Goal: Information Seeking & Learning: Compare options

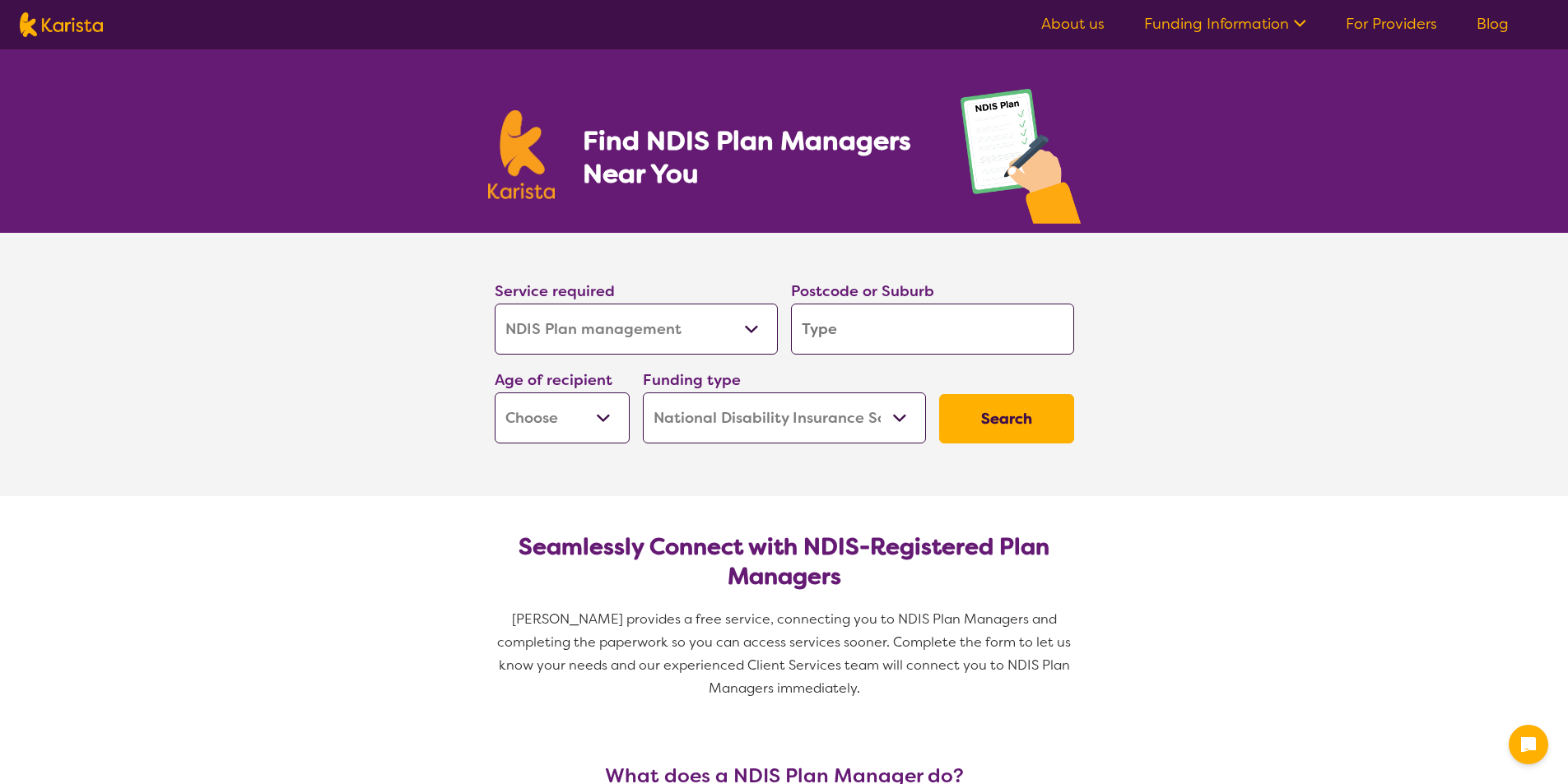
select select "NDIS Plan management"
select select "NDIS"
select select "NDIS Plan management"
select select "NDIS"
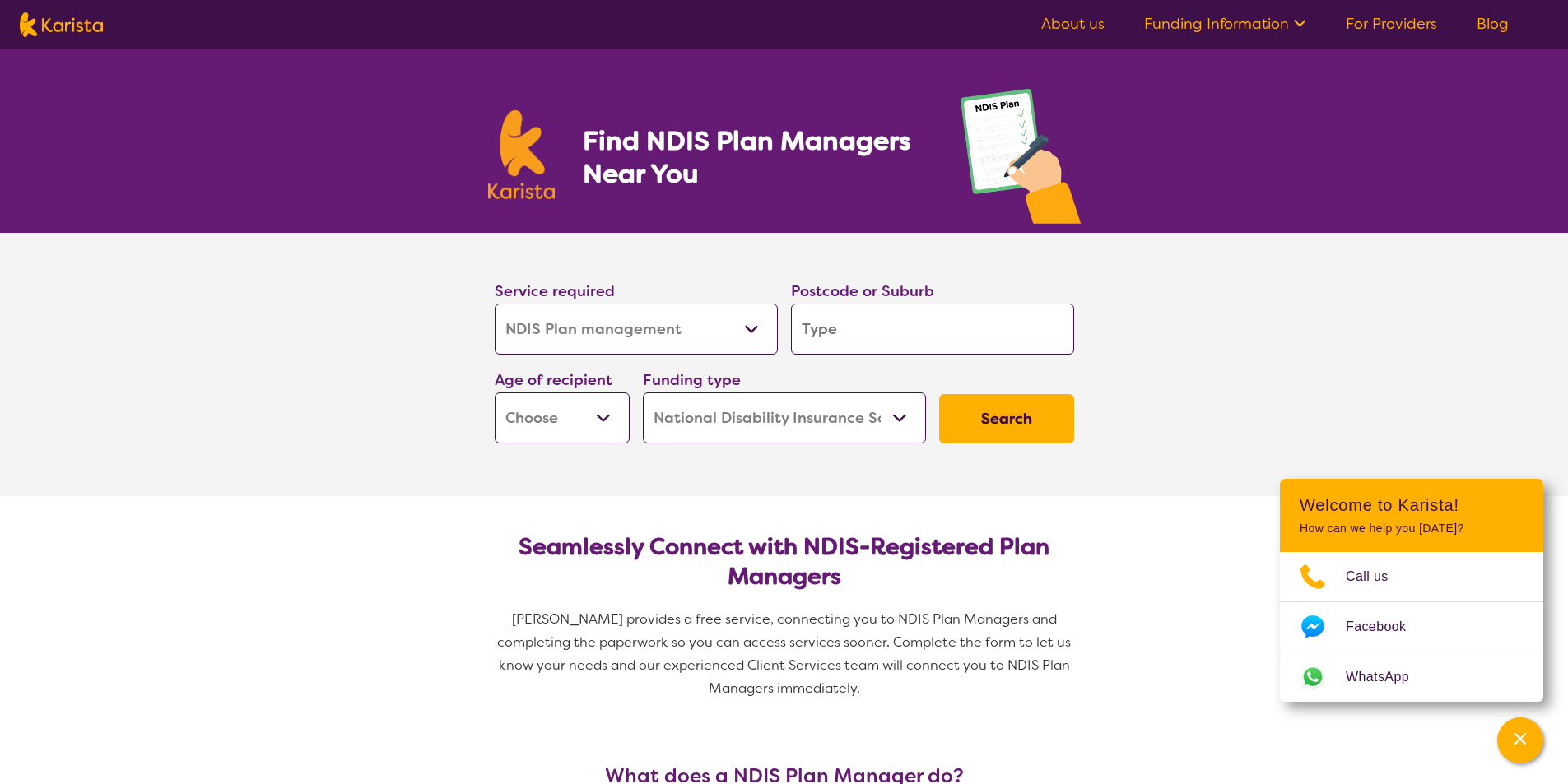
click at [603, 421] on select "Early Childhood - 0 to 9 Child - 10 to 11 Adolescent - 12 to 17 Adult - 18 to 6…" at bounding box center [562, 418] width 135 height 51
select select "AD"
click at [495, 392] on select "Early Childhood - 0 to 9 Child - 10 to 11 Adolescent - 12 to 17 Adult - 18 to 6…" at bounding box center [562, 418] width 135 height 51
select select "AD"
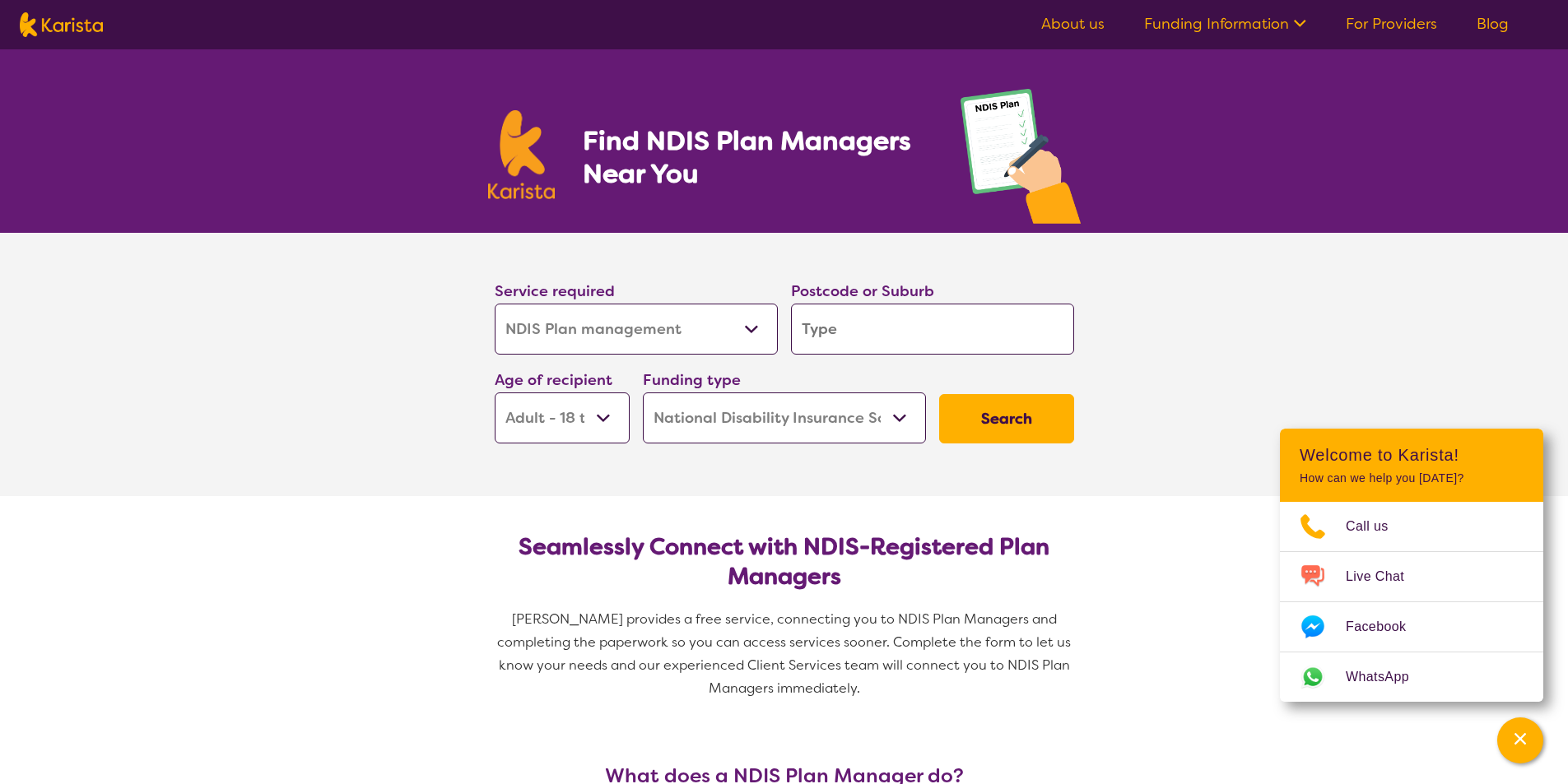
click at [1029, 419] on button "Search" at bounding box center [1006, 419] width 135 height 49
click at [1010, 421] on button "Search" at bounding box center [1006, 419] width 135 height 49
drag, startPoint x: 860, startPoint y: 345, endPoint x: 803, endPoint y: 348, distance: 57.1
click at [803, 348] on input "search" at bounding box center [933, 329] width 283 height 51
type input "2"
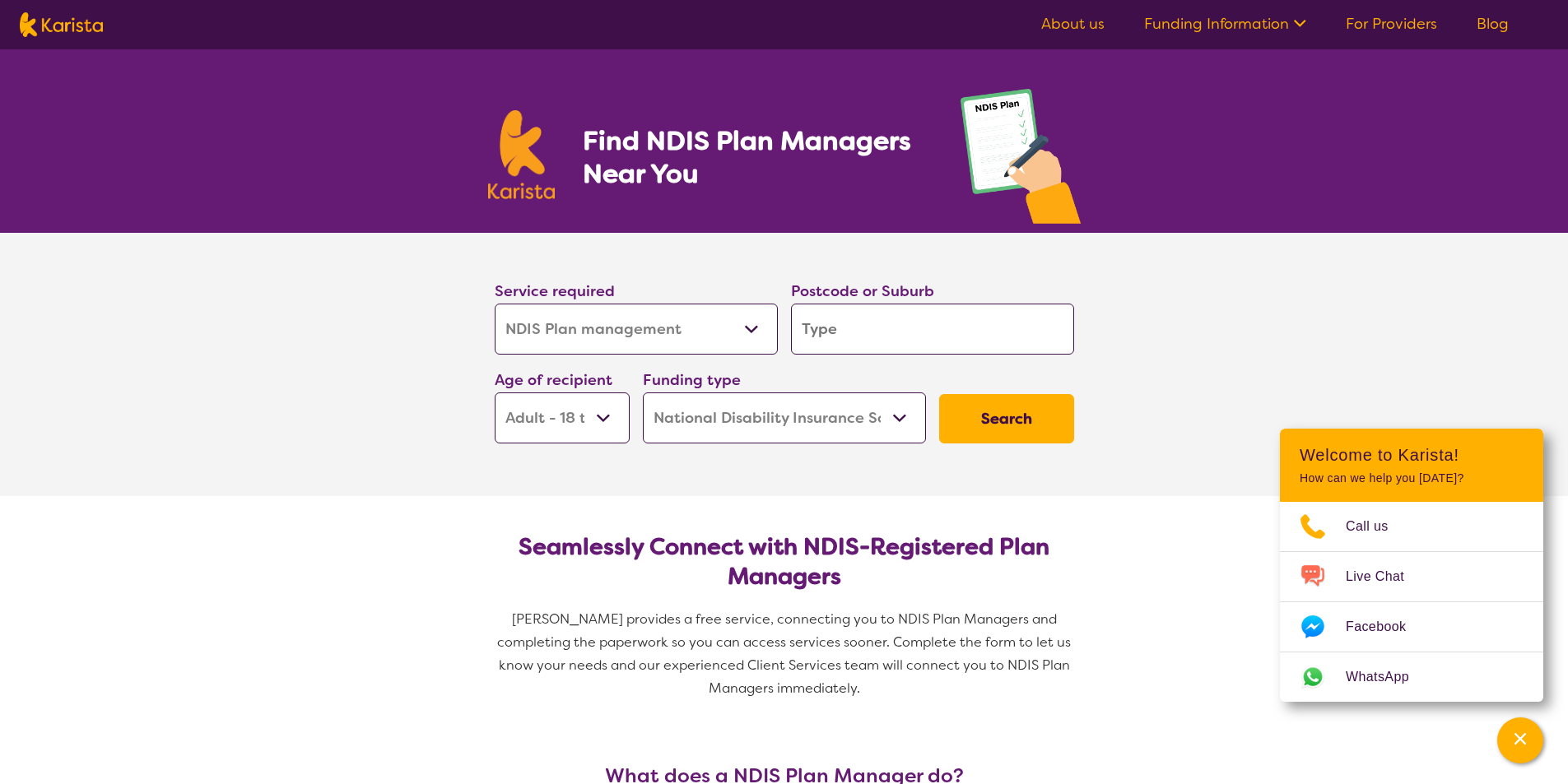
type input "2"
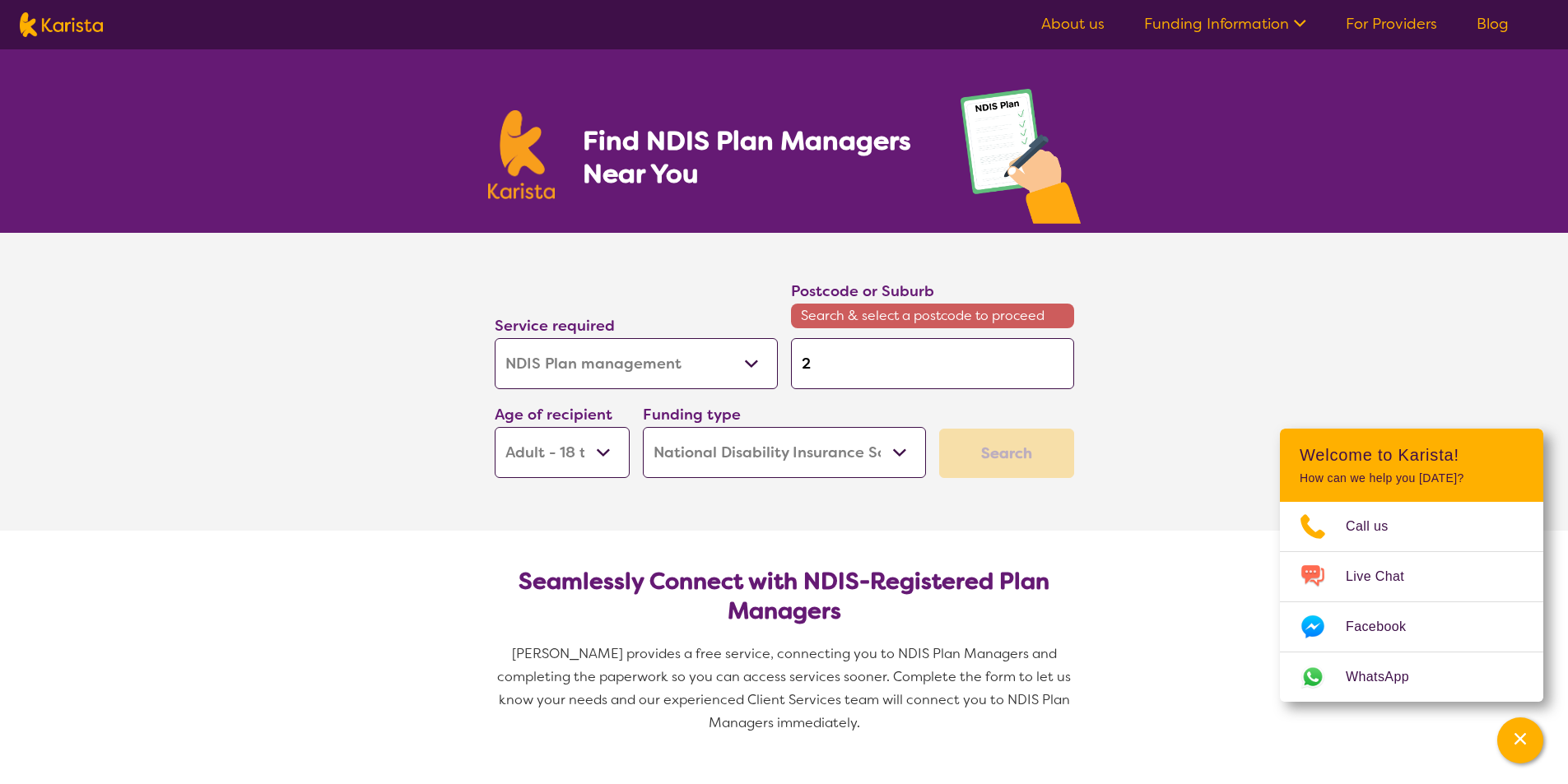
type input "22"
type input "220"
type input "2204"
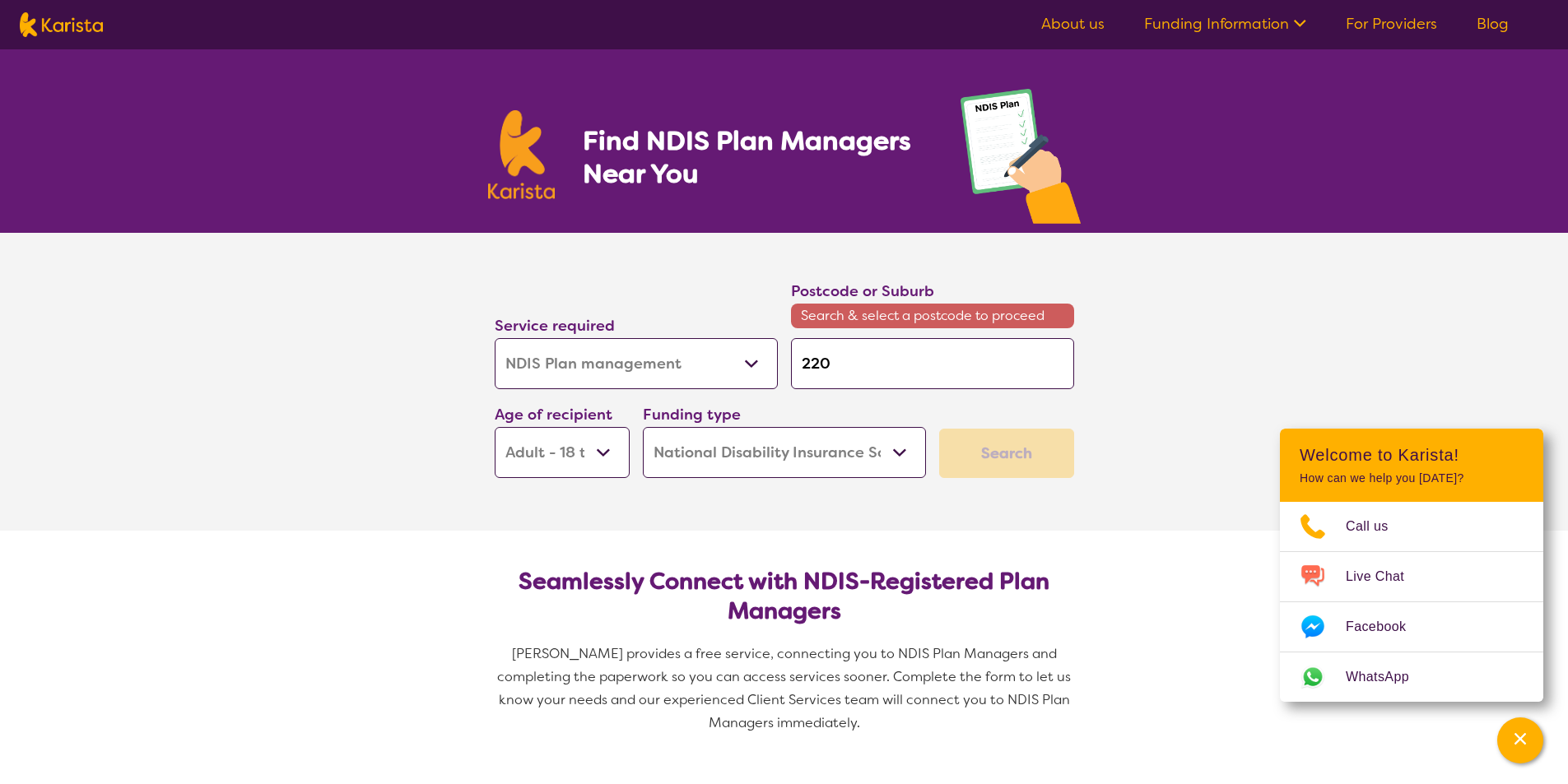
type input "2204"
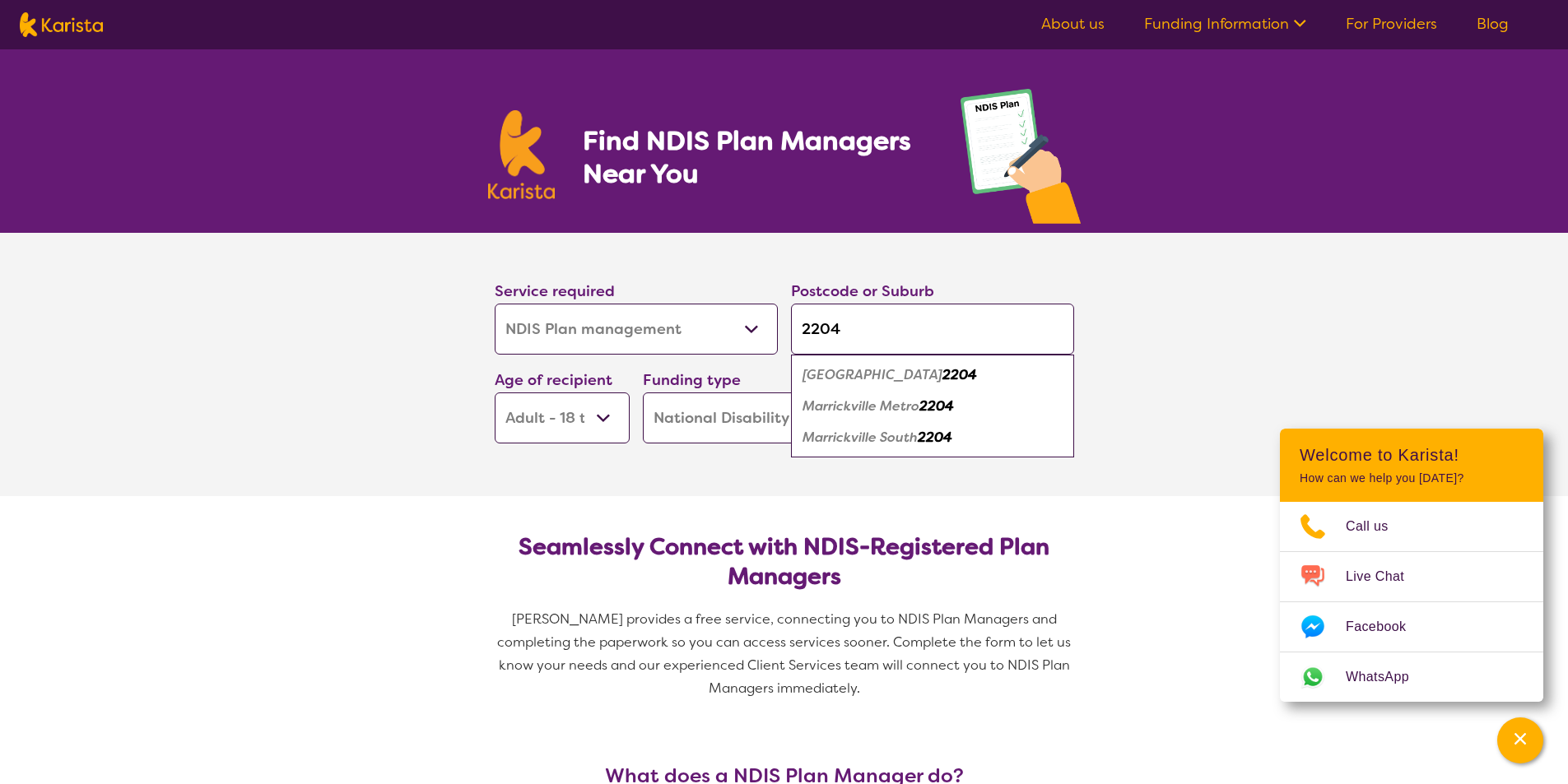
type input "2204"
click at [876, 373] on em "[GEOGRAPHIC_DATA]" at bounding box center [872, 375] width 140 height 18
click at [984, 407] on button "Search" at bounding box center [1006, 419] width 135 height 49
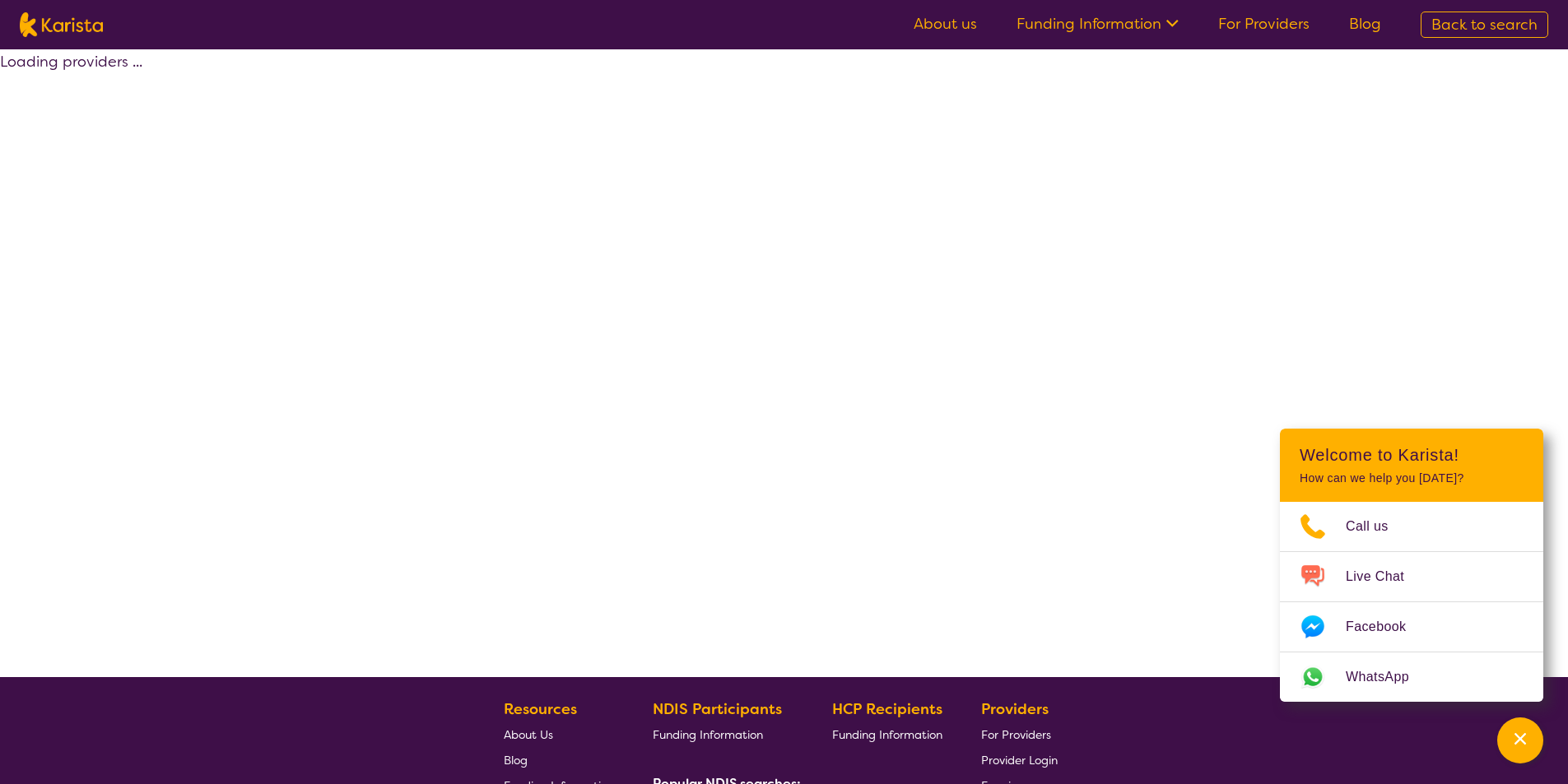
select select "by_score"
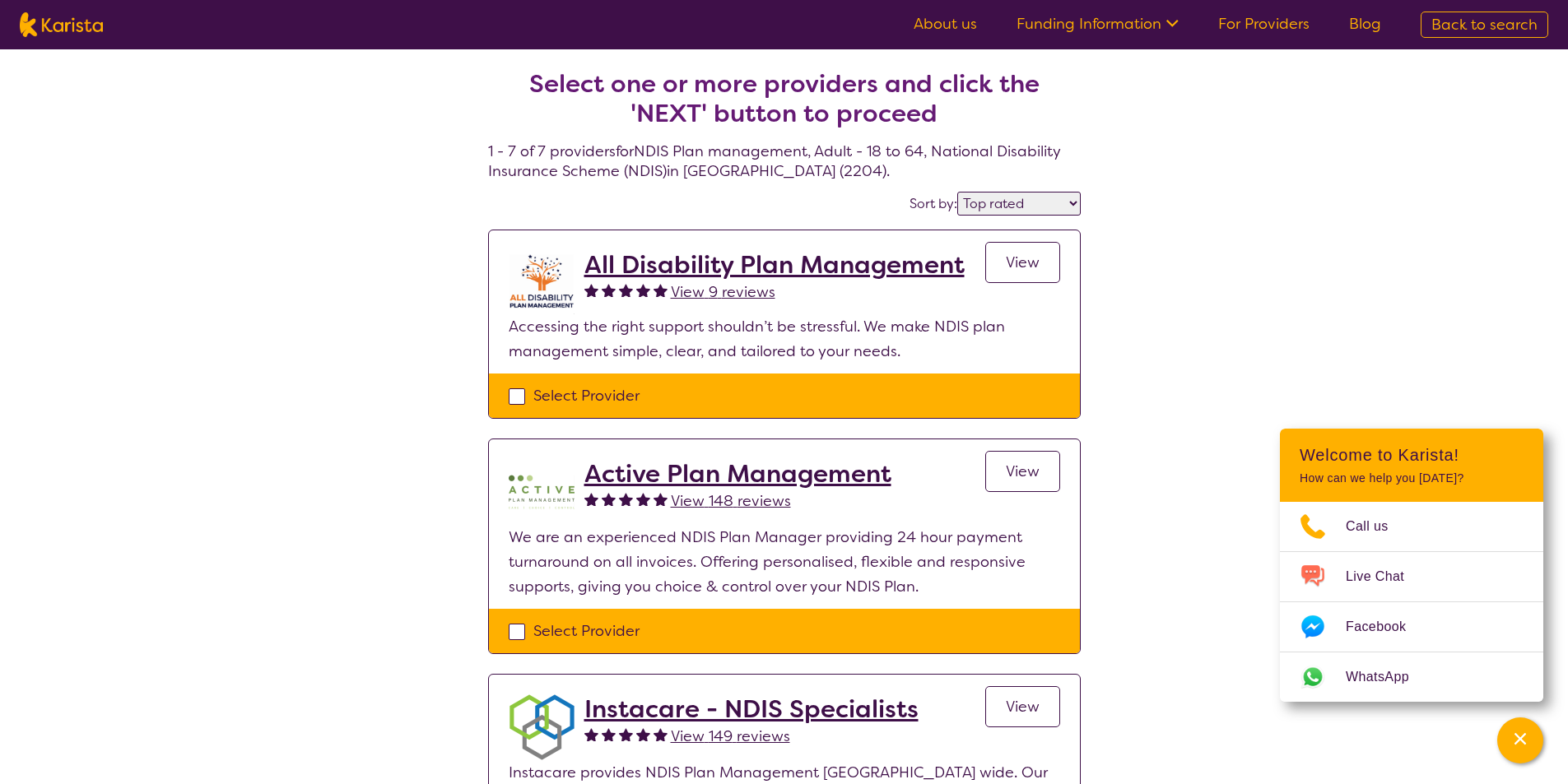
click at [1030, 266] on span "View" at bounding box center [1023, 262] width 33 height 19
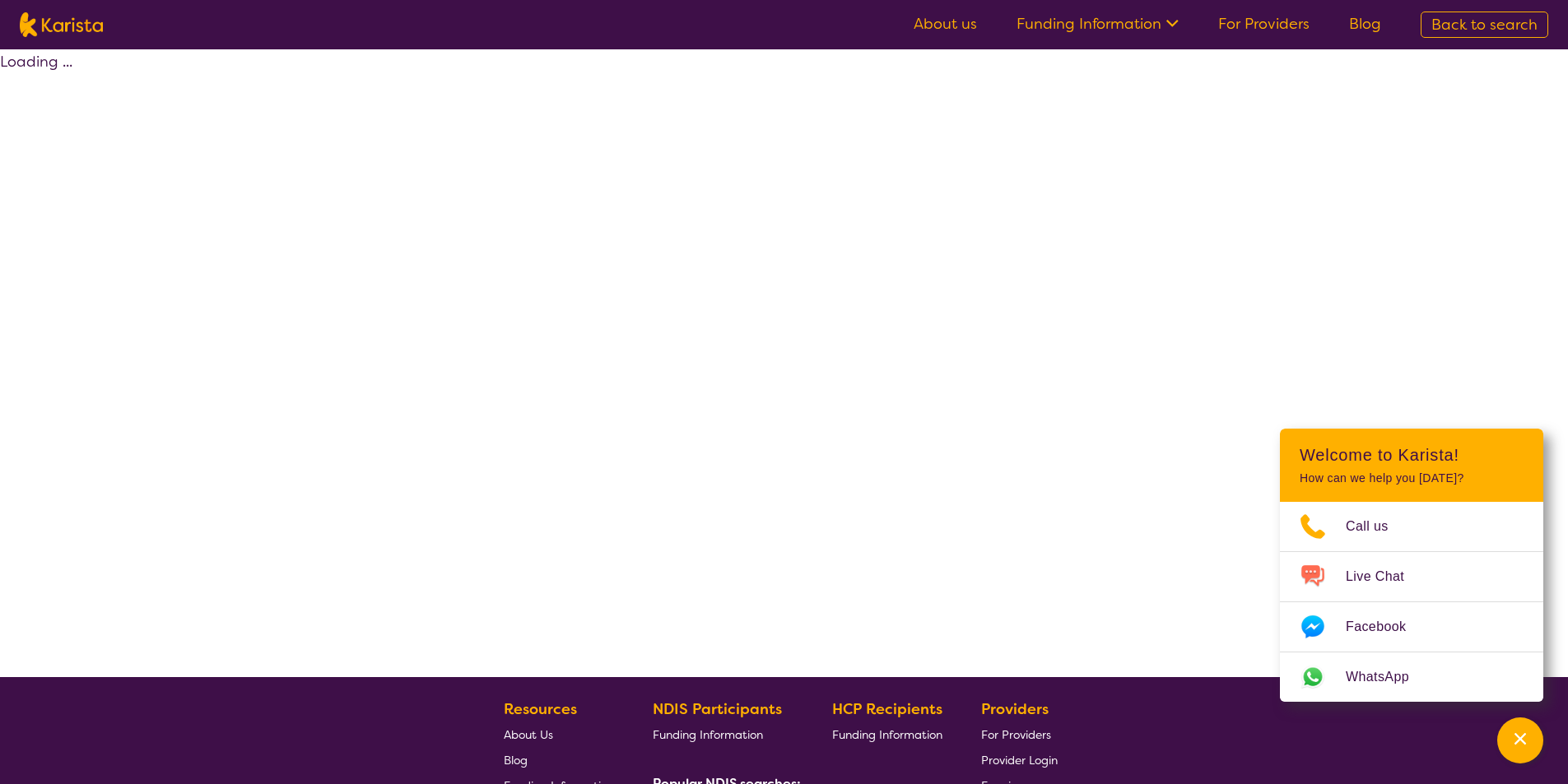
click at [1030, 266] on div "Loading ..." at bounding box center [784, 363] width 1568 height 627
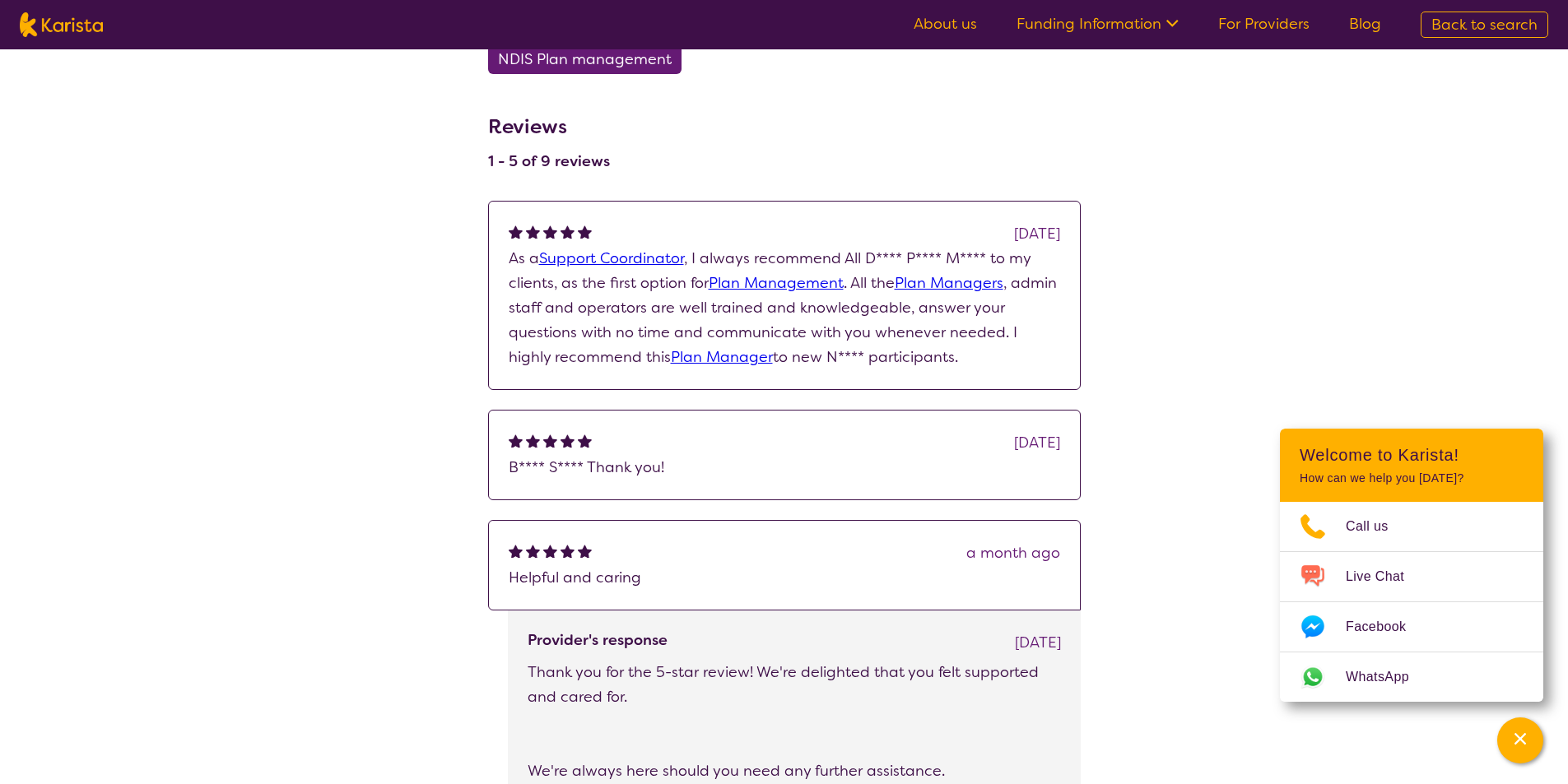
scroll to position [905, 0]
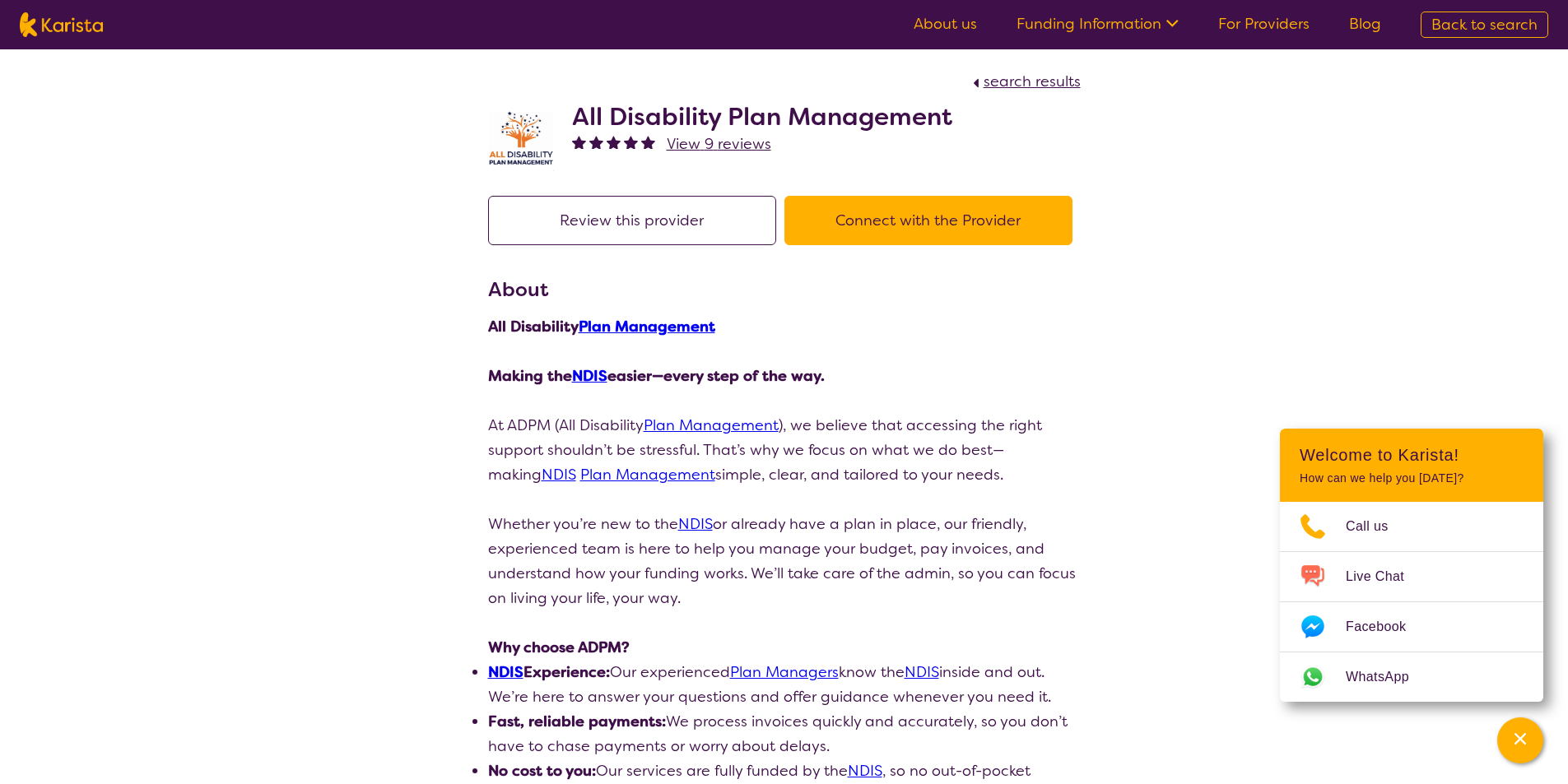
select select "by_score"
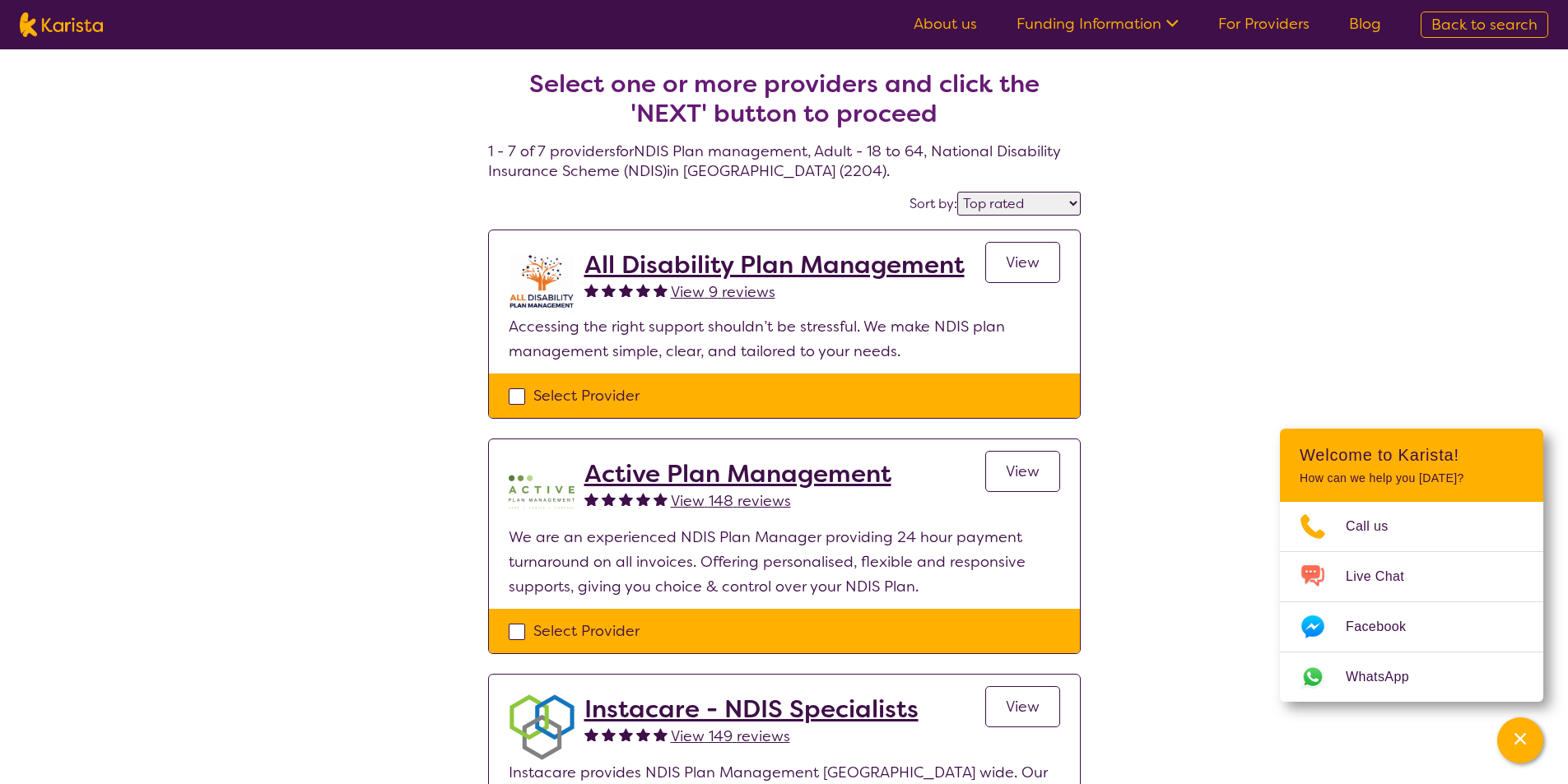
click at [1042, 470] on link "View" at bounding box center [1022, 471] width 75 height 41
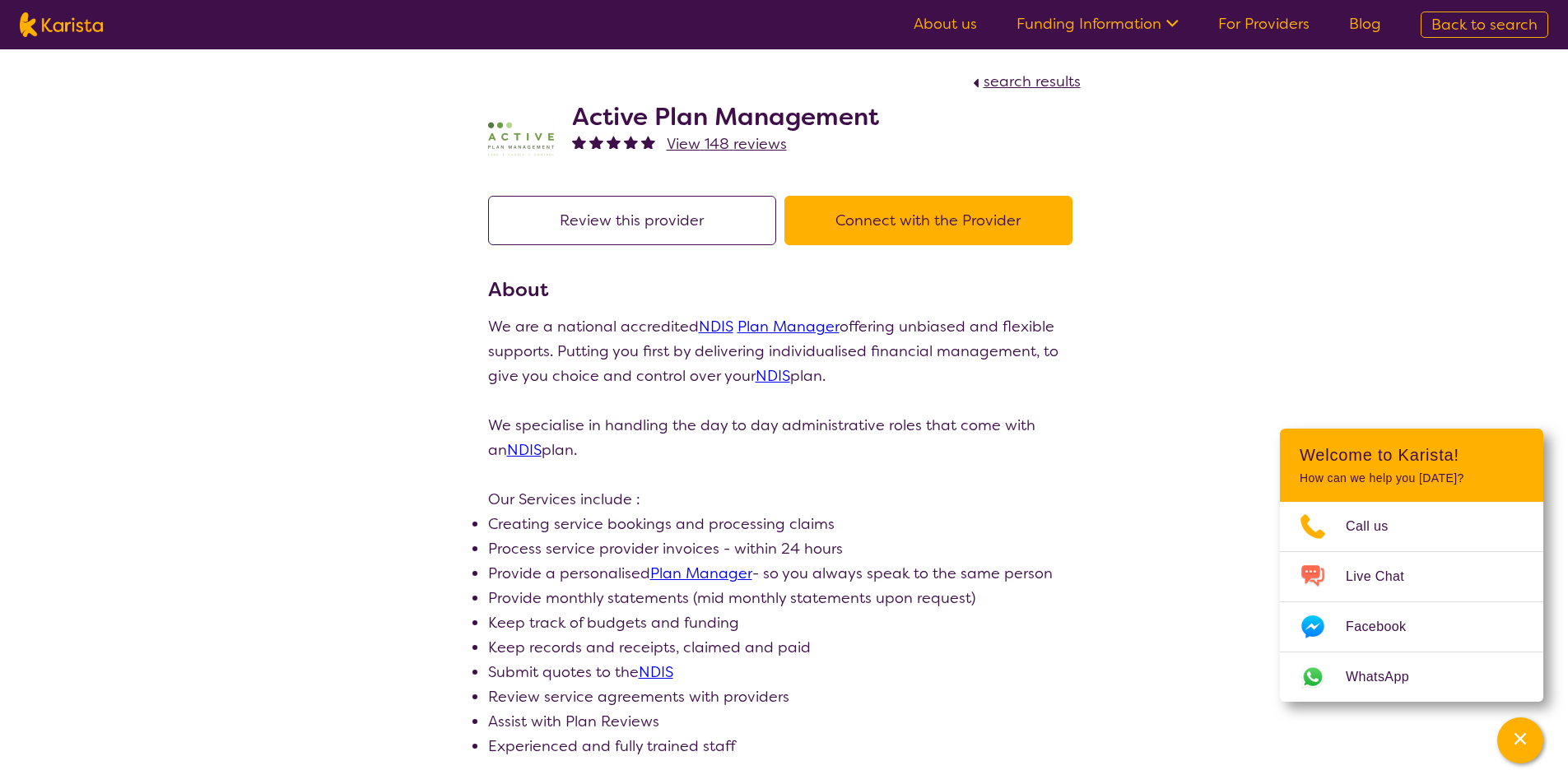
click at [1042, 470] on p at bounding box center [784, 474] width 593 height 25
drag, startPoint x: 1084, startPoint y: 350, endPoint x: 1063, endPoint y: 354, distance: 21.4
select select "by_score"
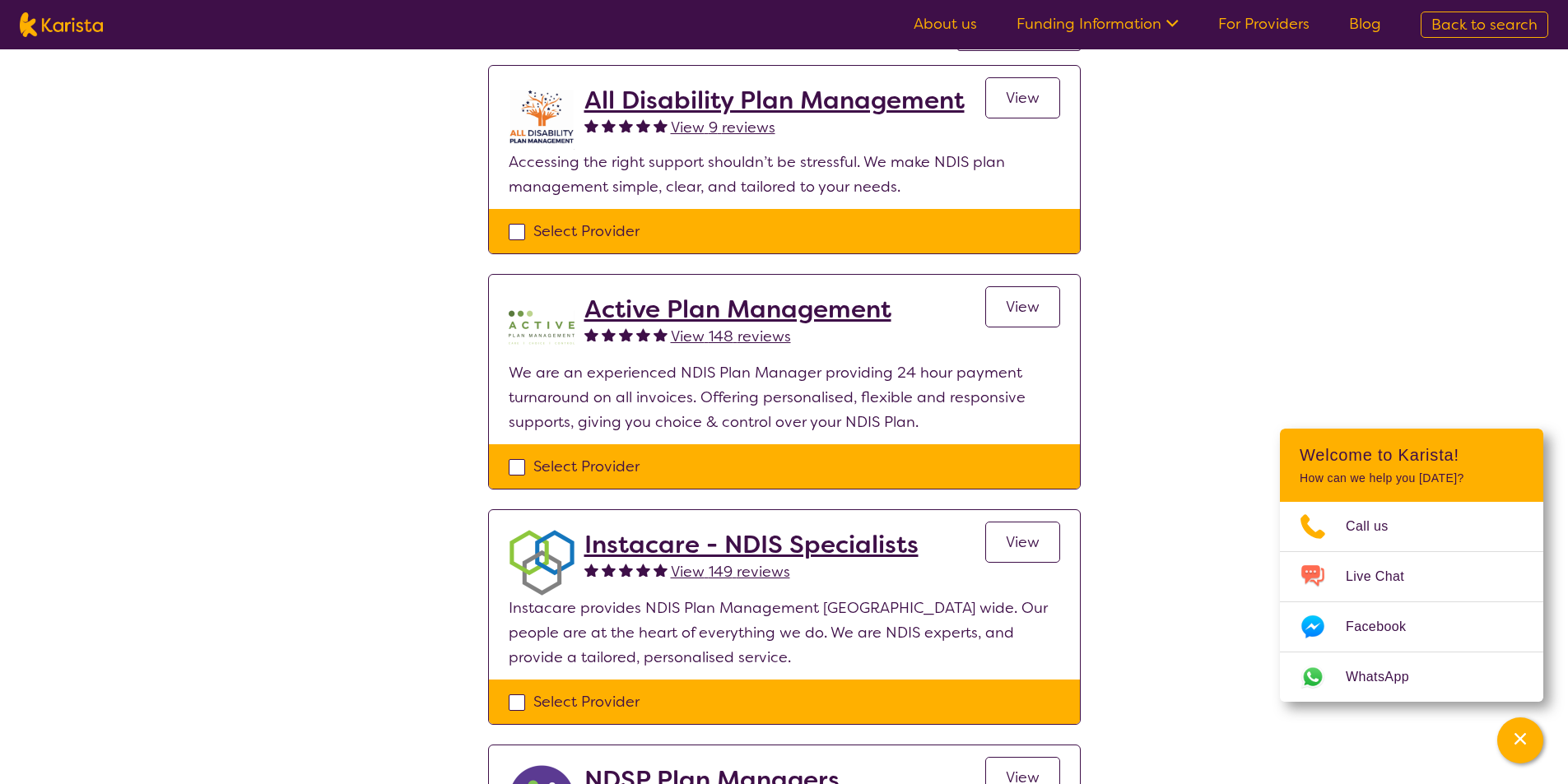
scroll to position [247, 0]
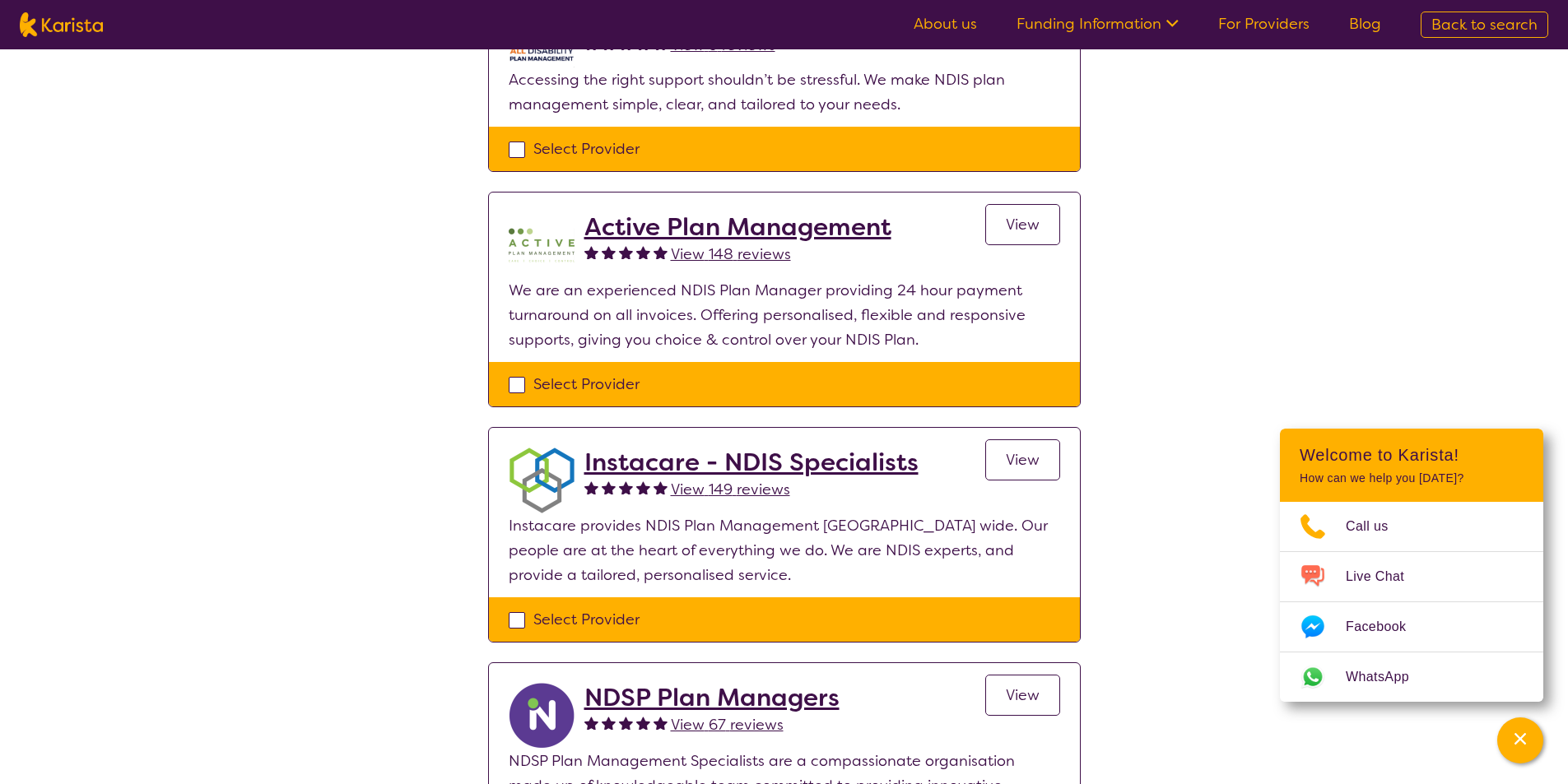
click at [1020, 452] on span "View" at bounding box center [1023, 459] width 33 height 19
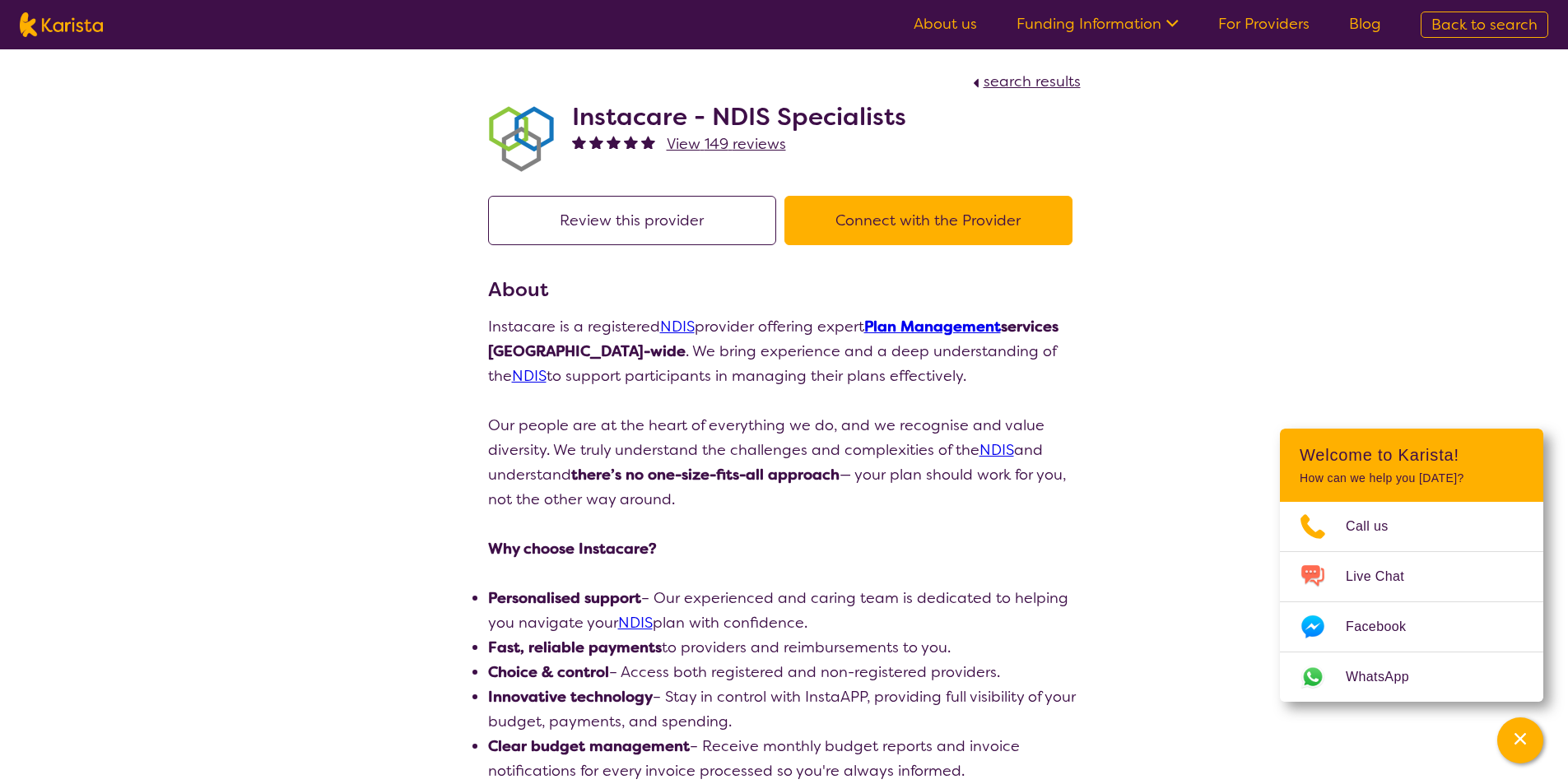
drag, startPoint x: 1012, startPoint y: 361, endPoint x: 913, endPoint y: 399, distance: 106.0
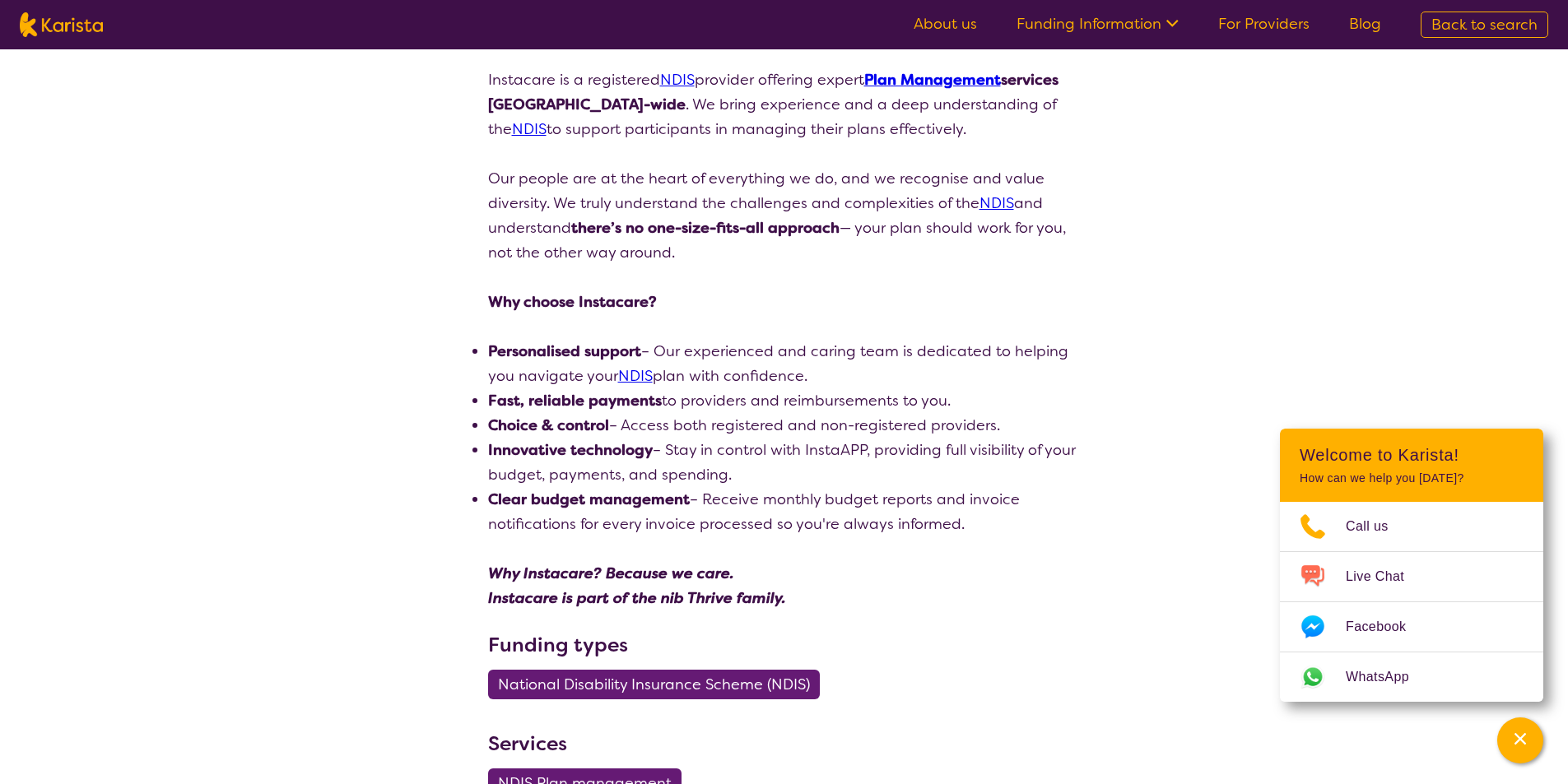
select select "by_score"
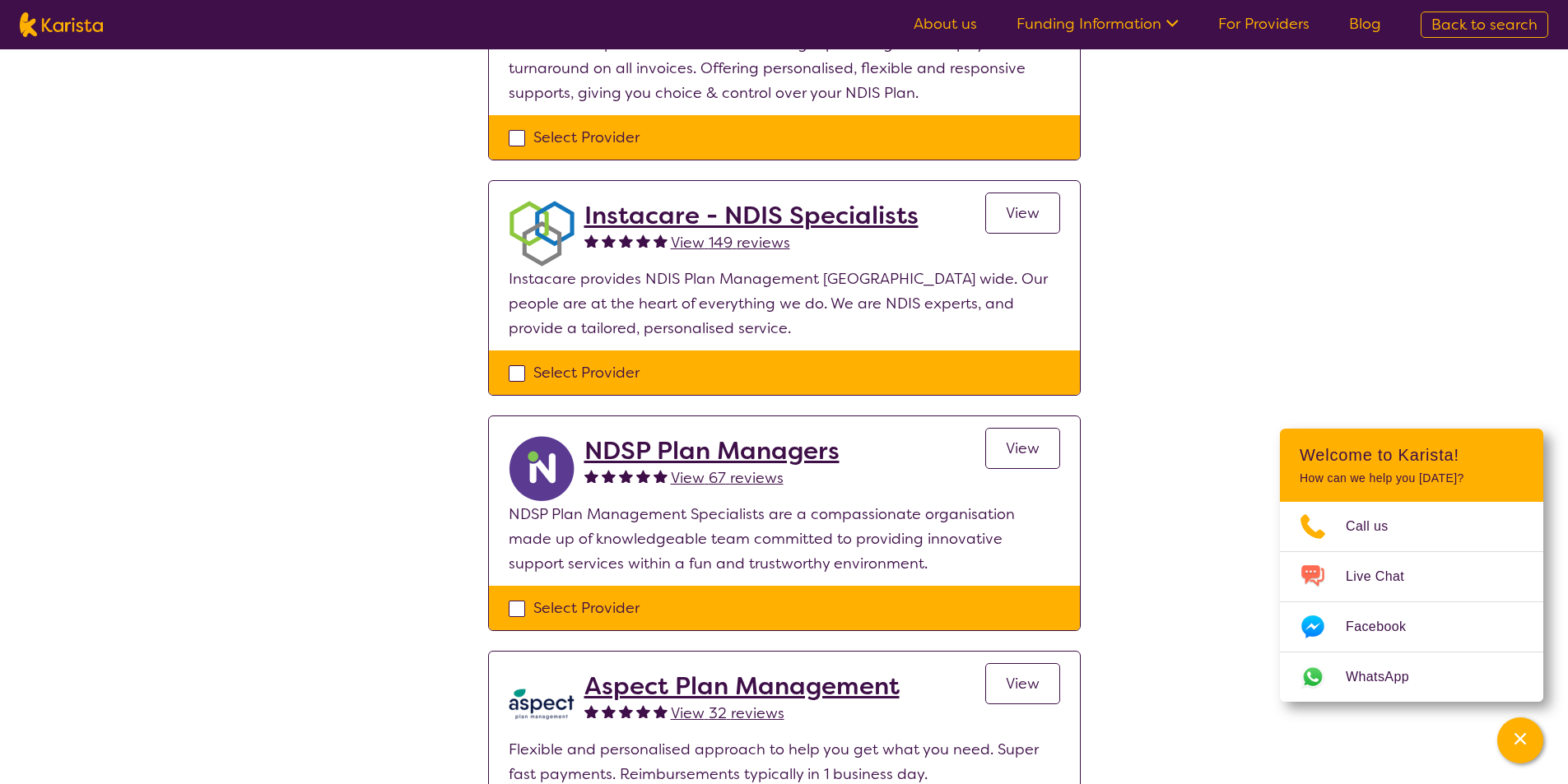
scroll to position [576, 0]
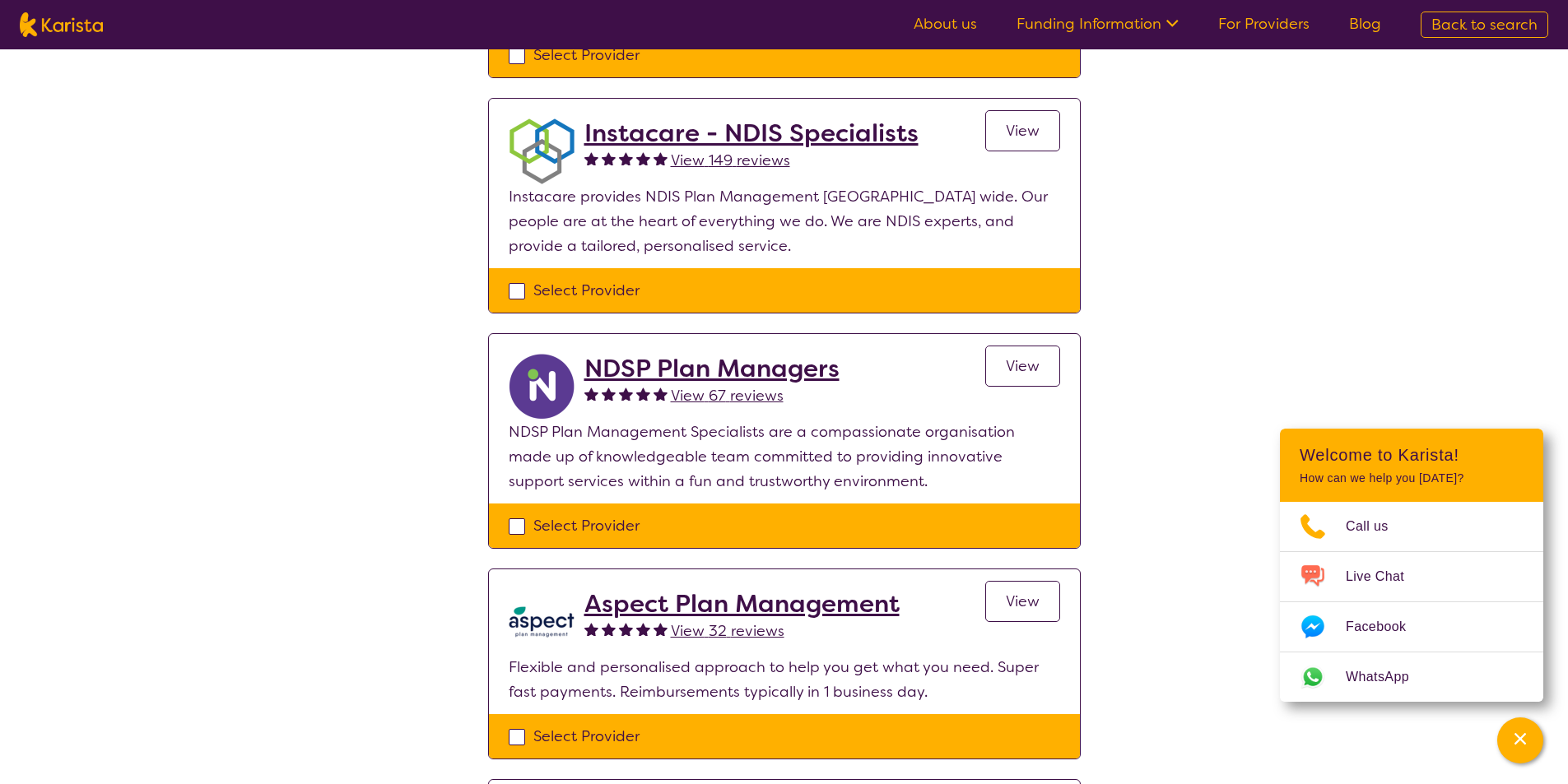
click at [1020, 361] on span "View" at bounding box center [1023, 366] width 33 height 19
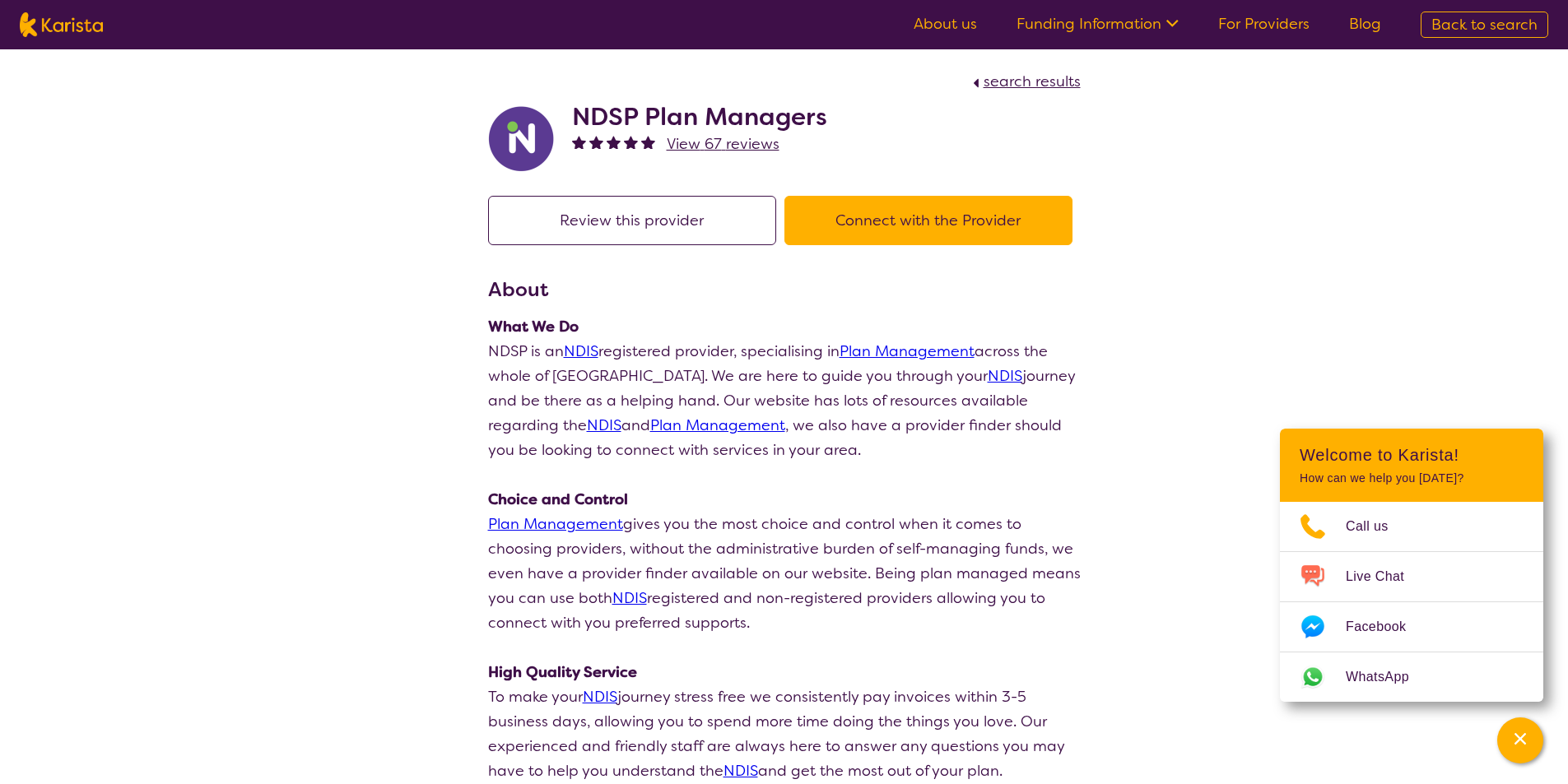
drag, startPoint x: 924, startPoint y: 338, endPoint x: 893, endPoint y: 335, distance: 31.1
select select "by_score"
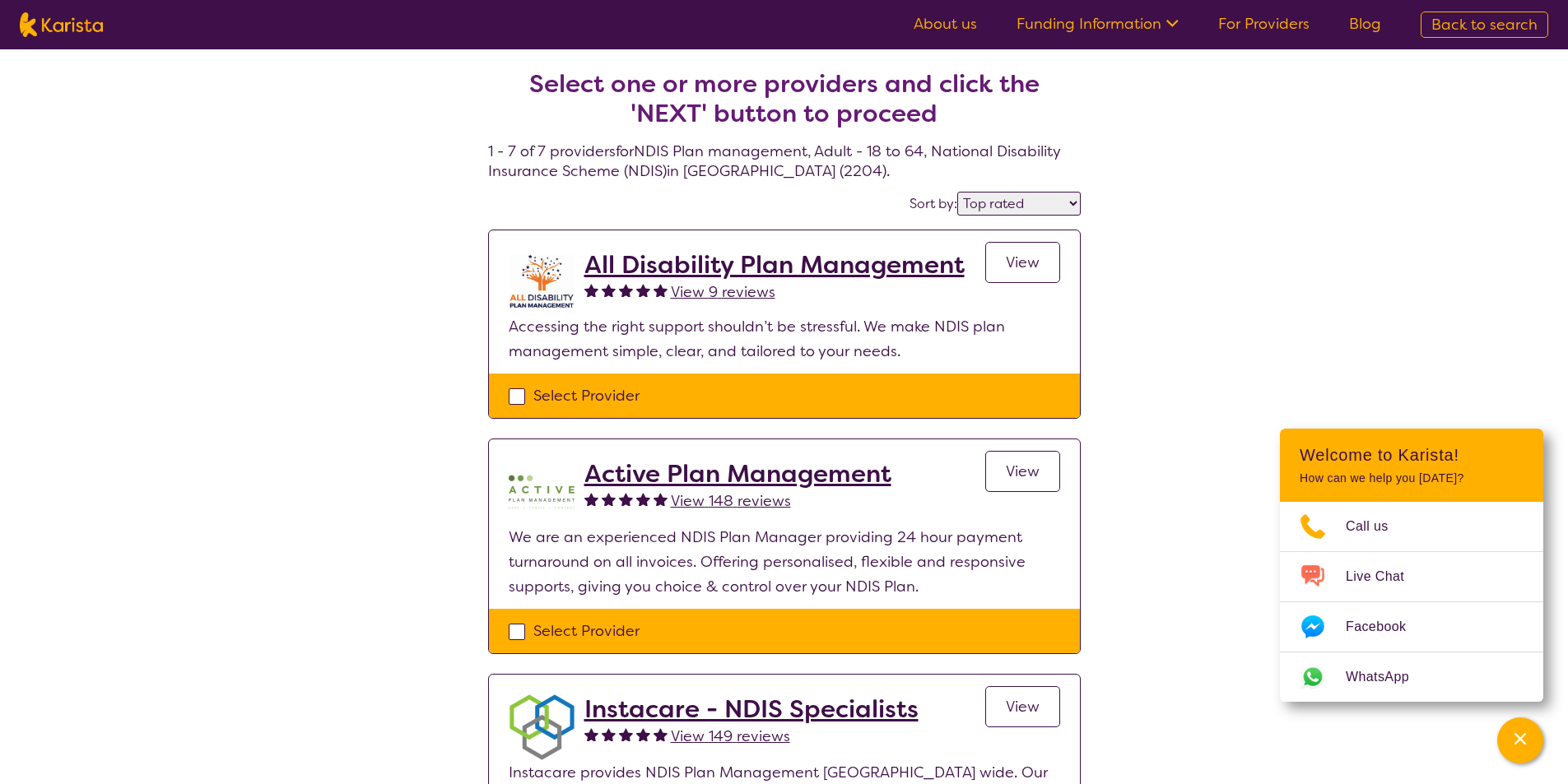
scroll to position [576, 0]
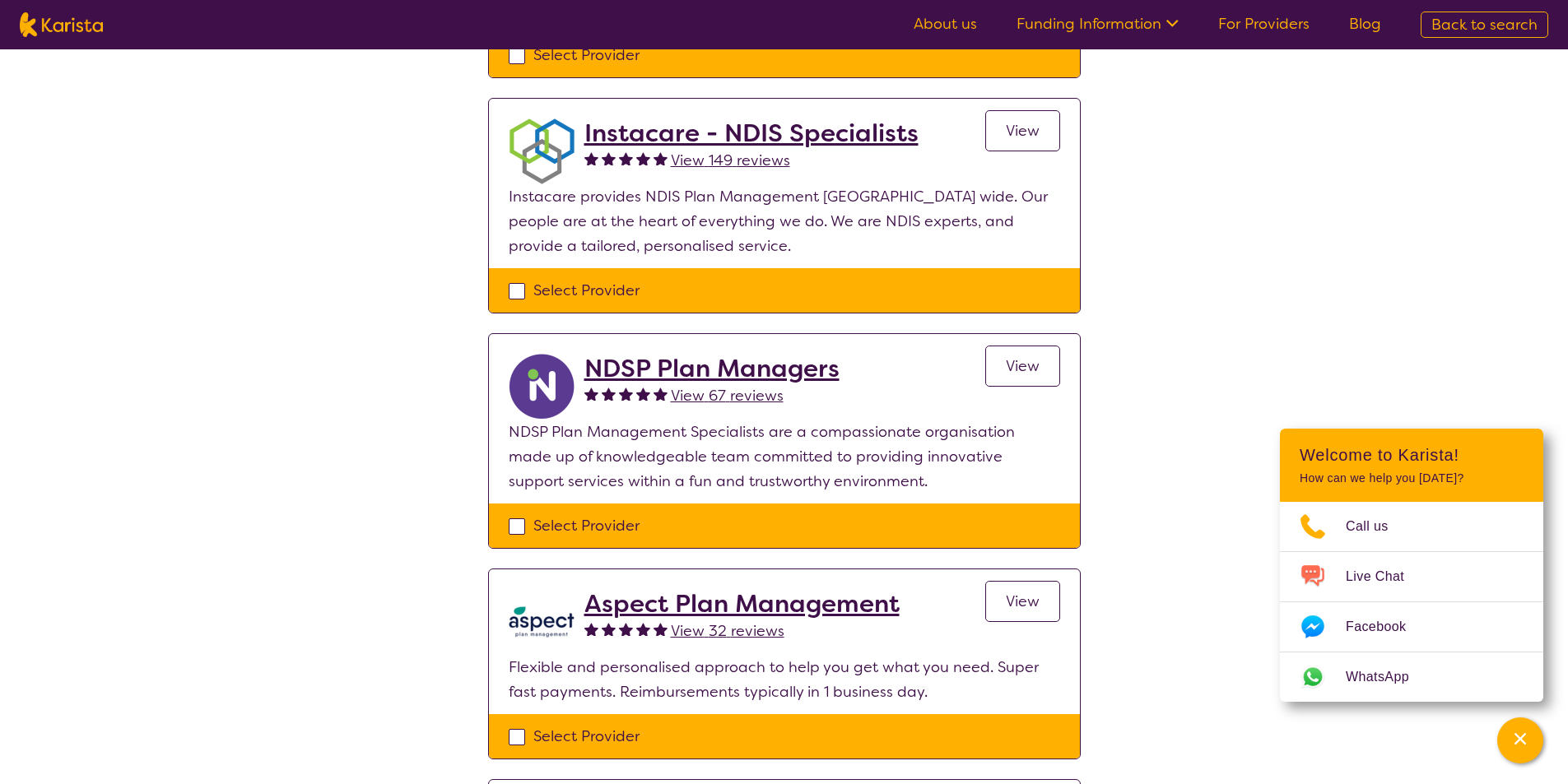
click at [1007, 598] on span "View" at bounding box center [1023, 601] width 33 height 19
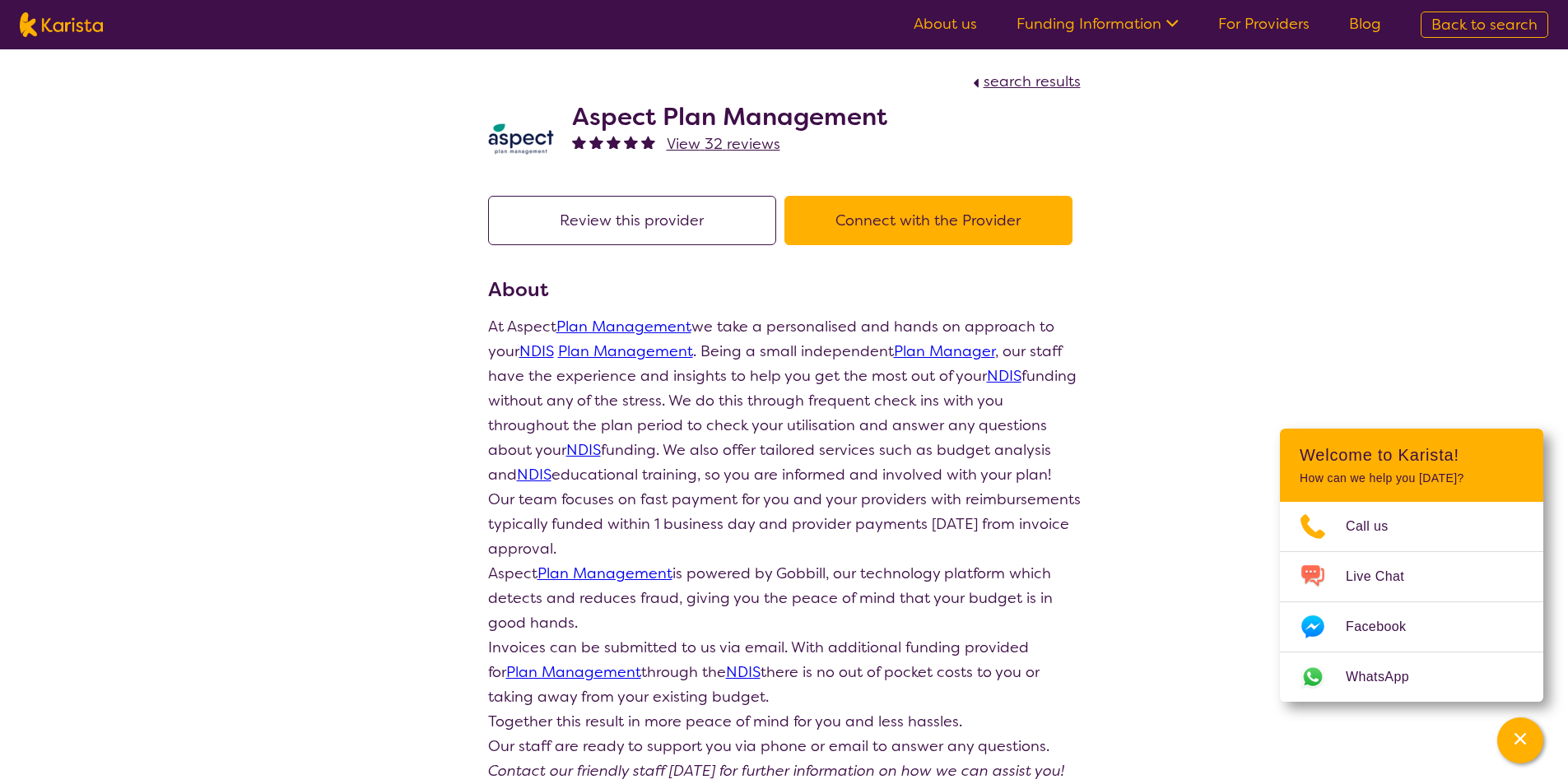
drag, startPoint x: 846, startPoint y: 509, endPoint x: 814, endPoint y: 513, distance: 32.2
select select "by_score"
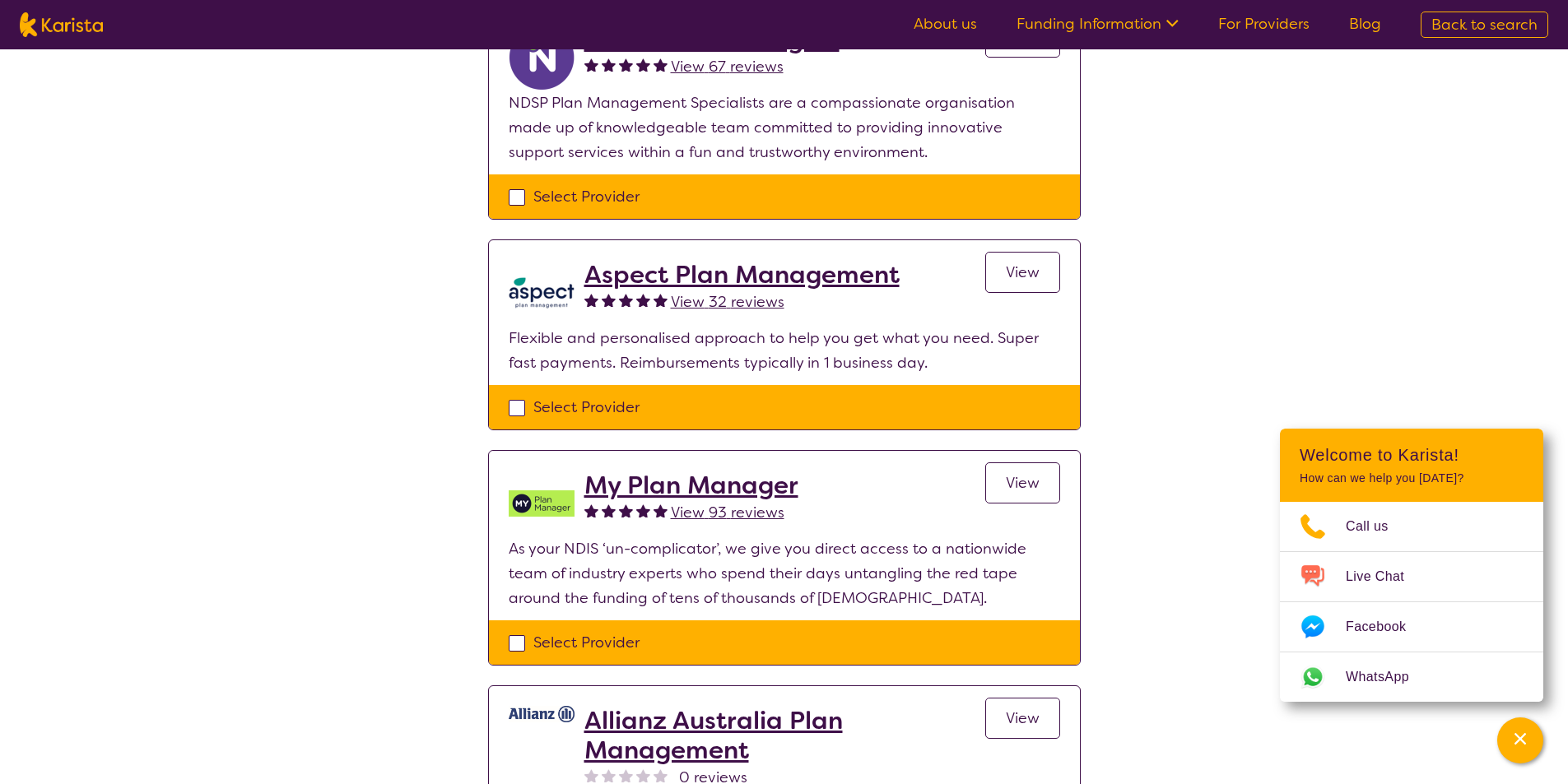
scroll to position [987, 0]
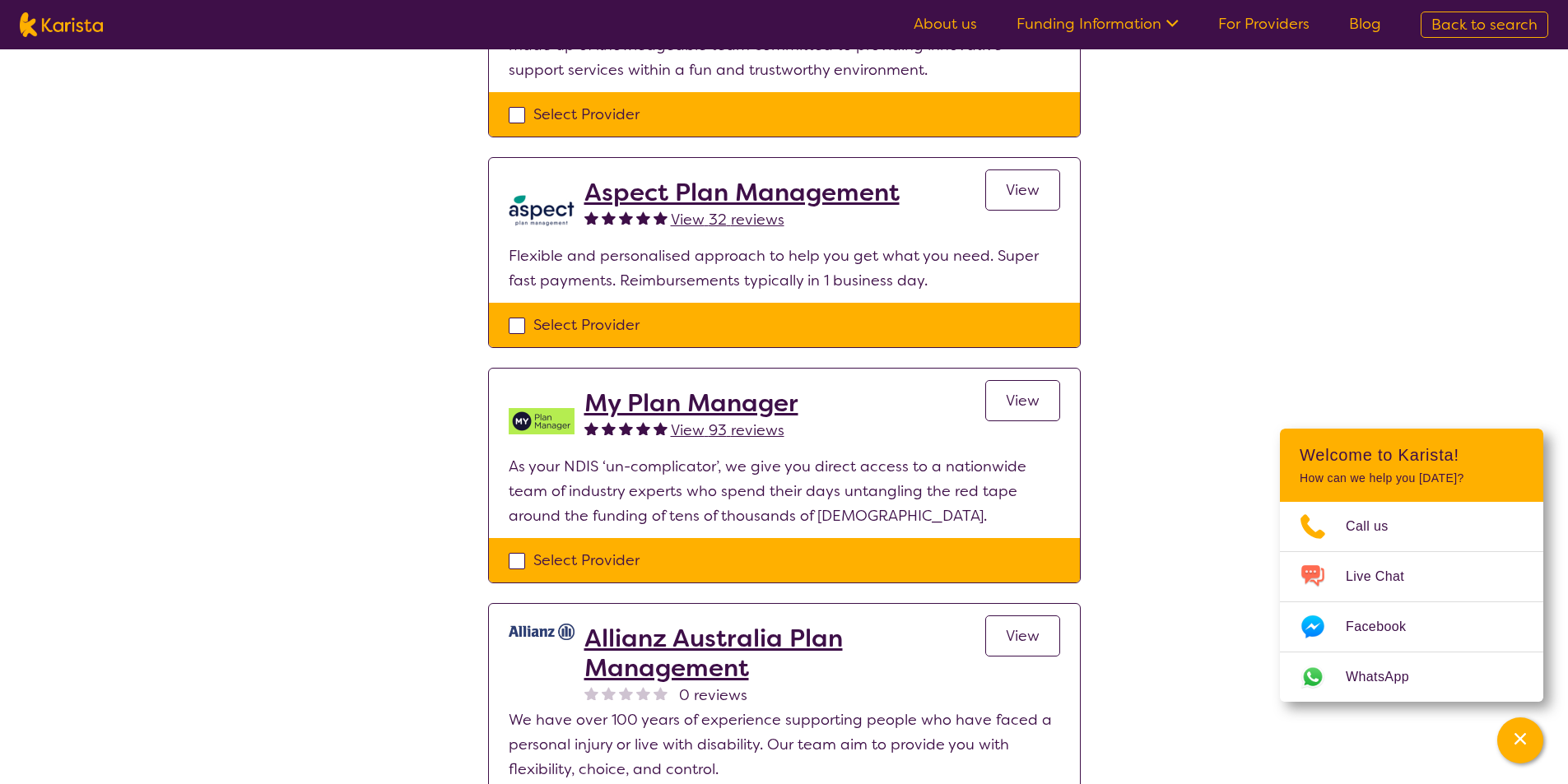
click at [1005, 401] on link "View" at bounding box center [1022, 400] width 75 height 41
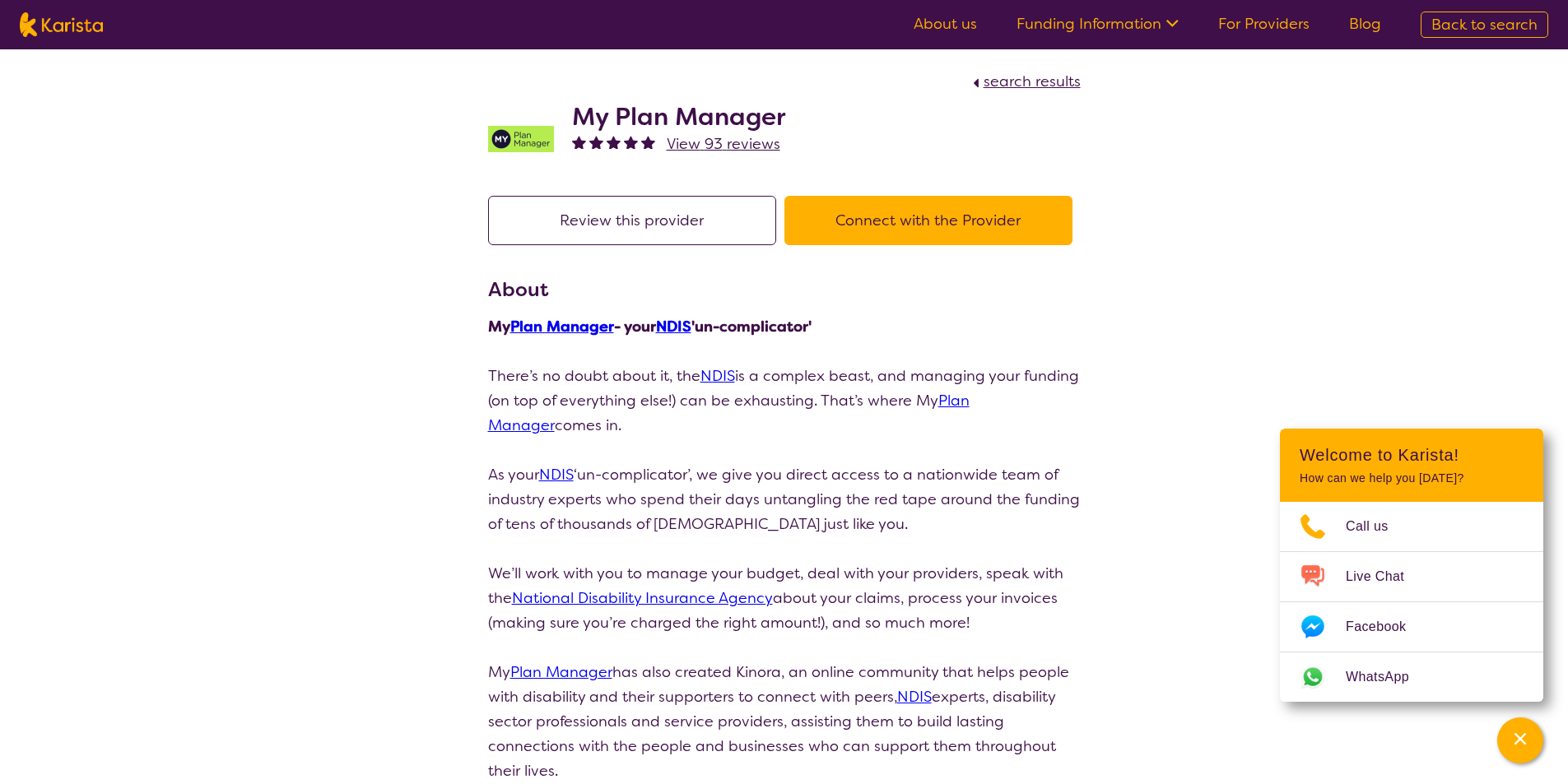
drag, startPoint x: 994, startPoint y: 400, endPoint x: 887, endPoint y: 421, distance: 109.0
select select "by_score"
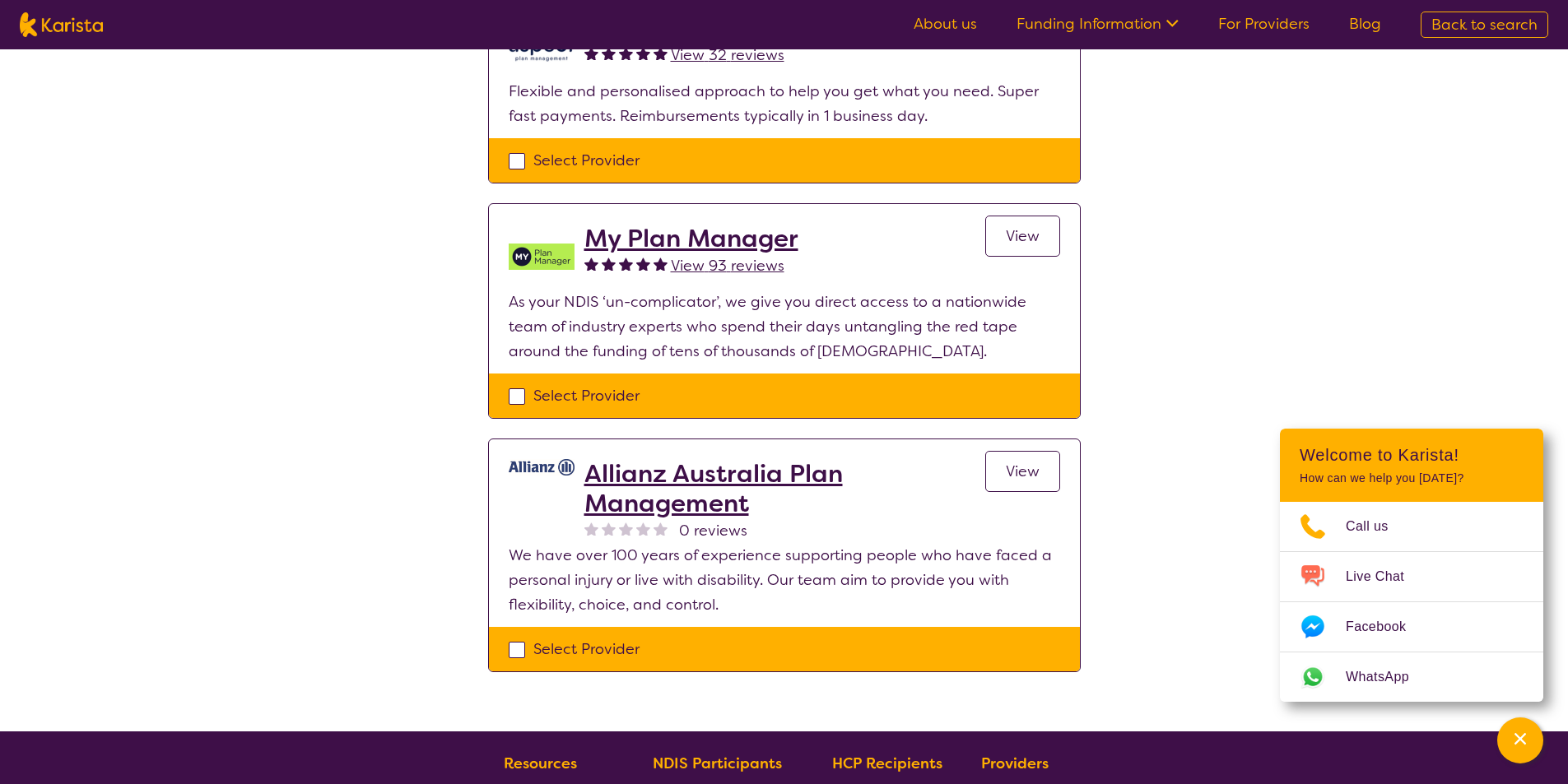
scroll to position [1235, 0]
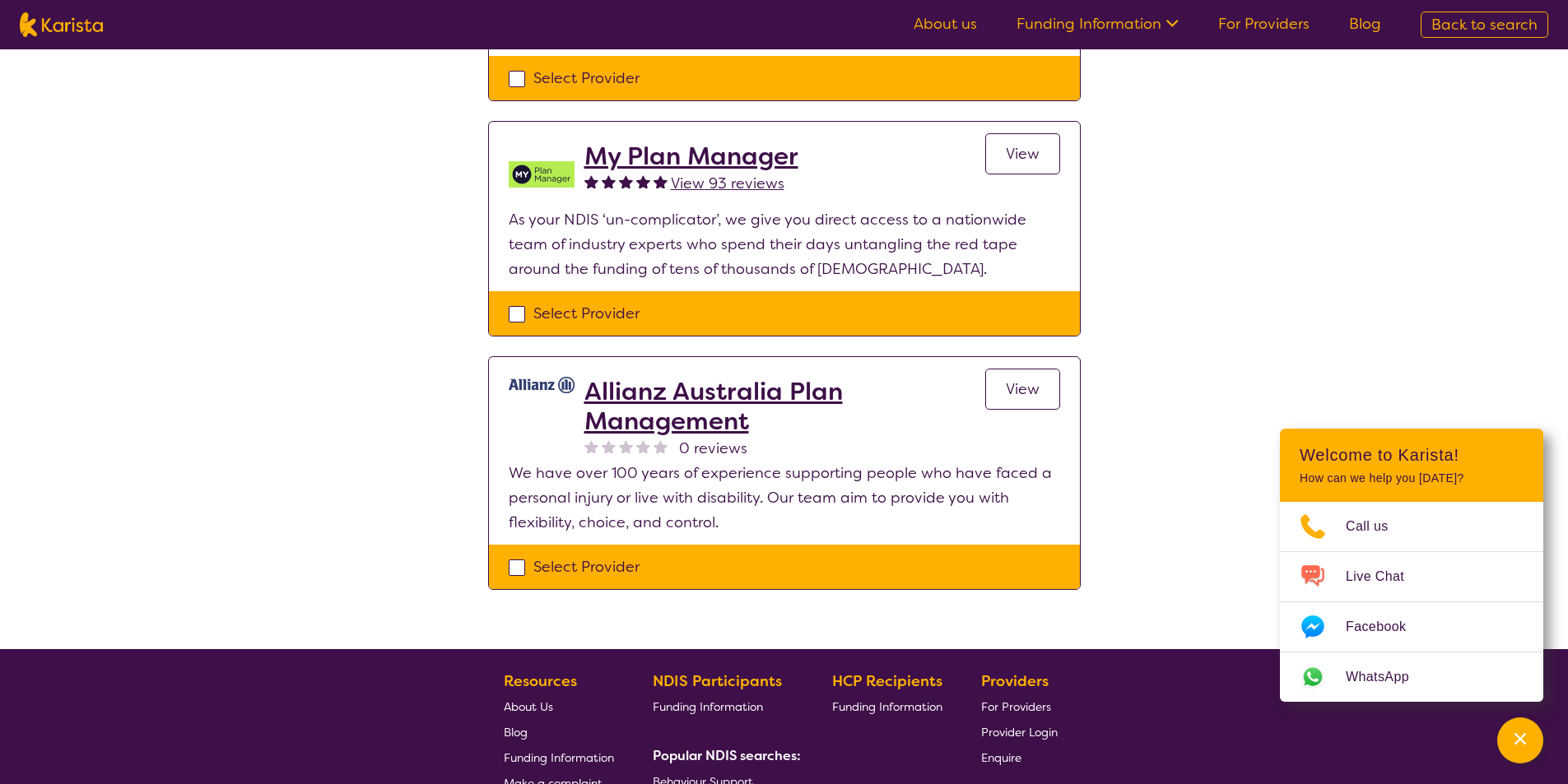
click at [1015, 389] on span "View" at bounding box center [1023, 389] width 33 height 19
